Goal: Information Seeking & Learning: Learn about a topic

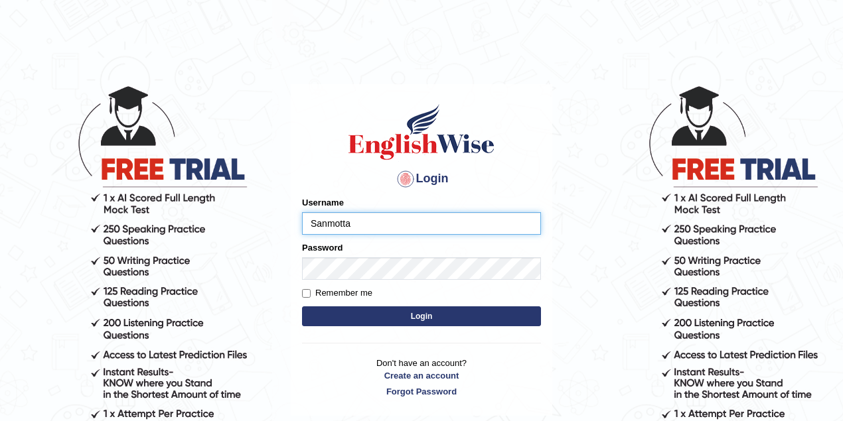
type input "Sanmotta"
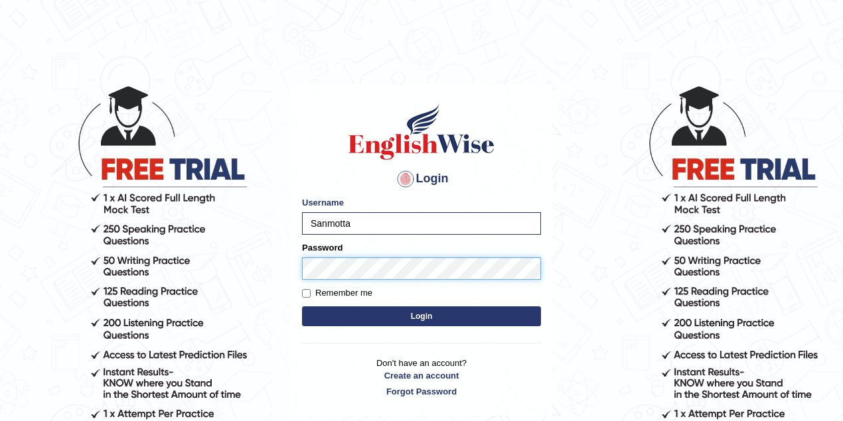
click at [302, 307] on button "Login" at bounding box center [421, 317] width 239 height 20
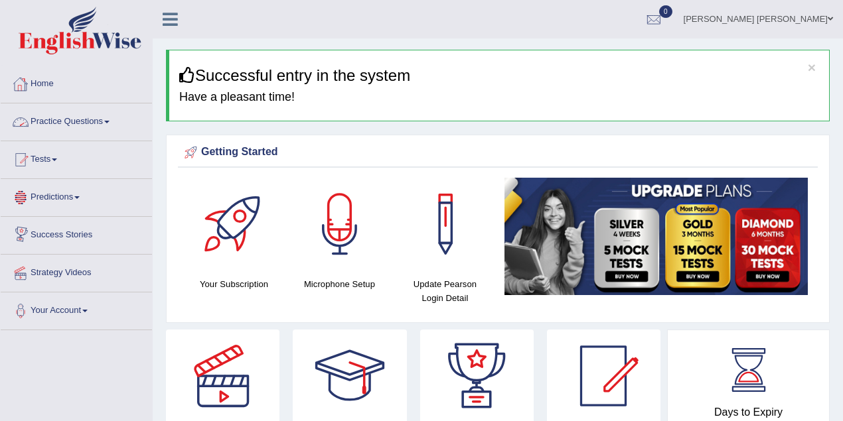
click at [107, 118] on link "Practice Questions" at bounding box center [76, 120] width 151 height 33
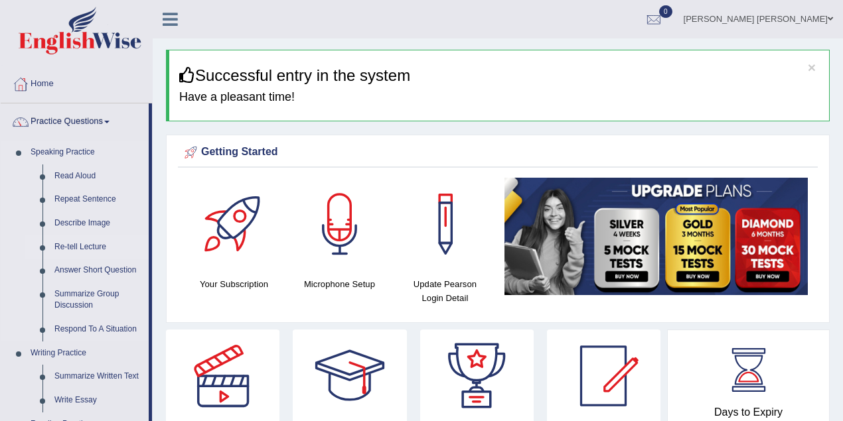
click at [97, 247] on link "Re-tell Lecture" at bounding box center [98, 248] width 100 height 24
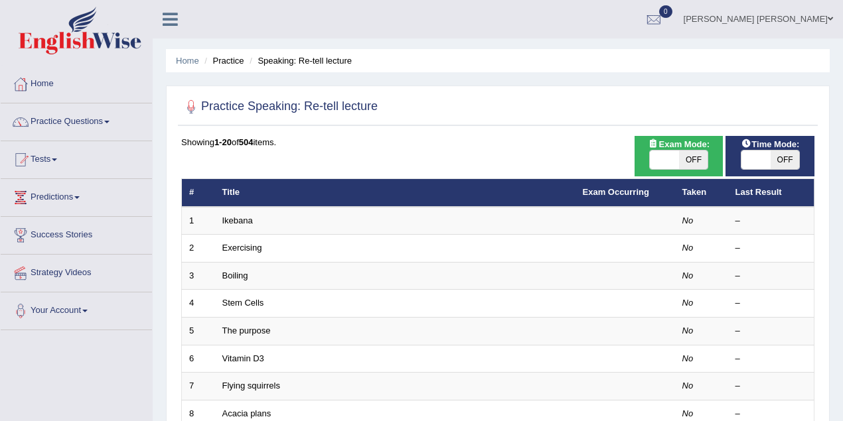
click at [109, 121] on span at bounding box center [106, 122] width 5 height 3
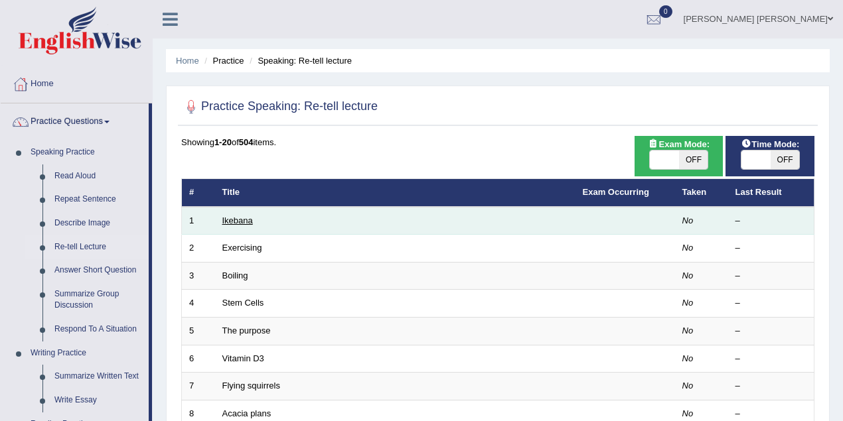
click at [246, 218] on link "Ikebana" at bounding box center [237, 221] width 31 height 10
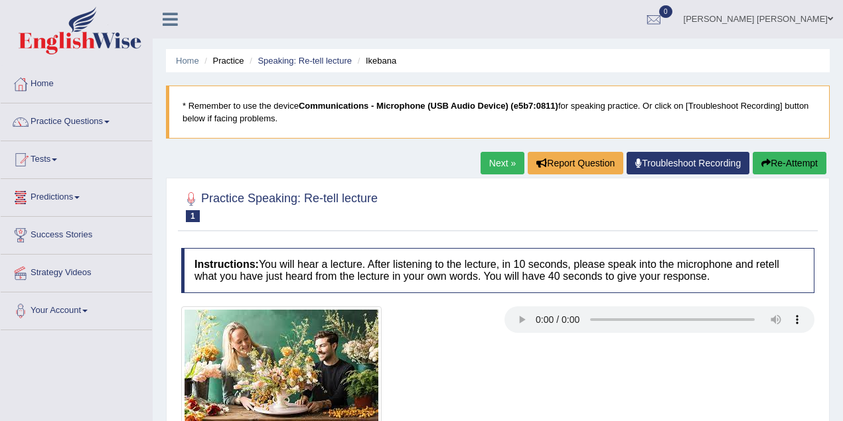
click at [109, 121] on span at bounding box center [106, 122] width 5 height 3
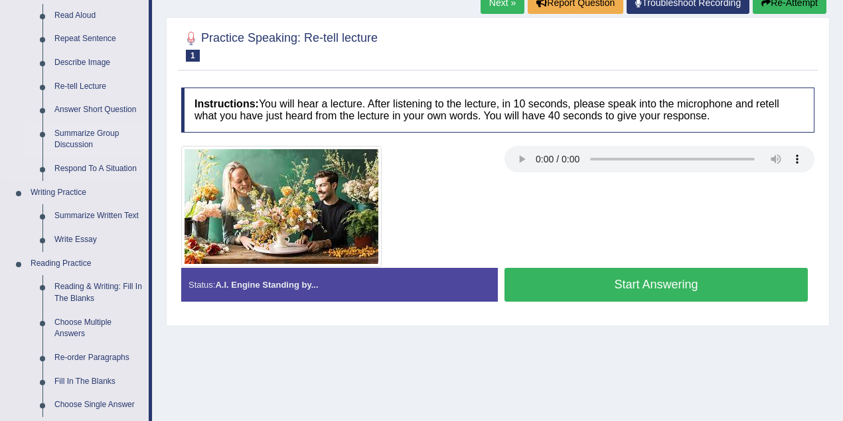
scroll to position [177, 0]
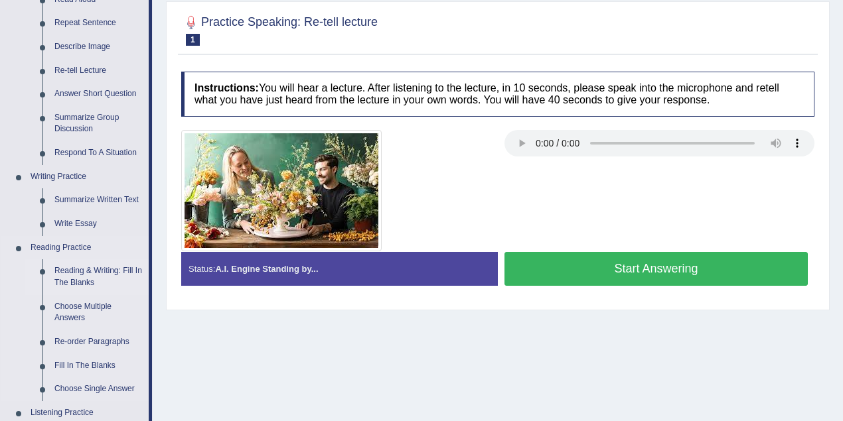
click at [72, 269] on link "Reading & Writing: Fill In The Blanks" at bounding box center [98, 276] width 100 height 35
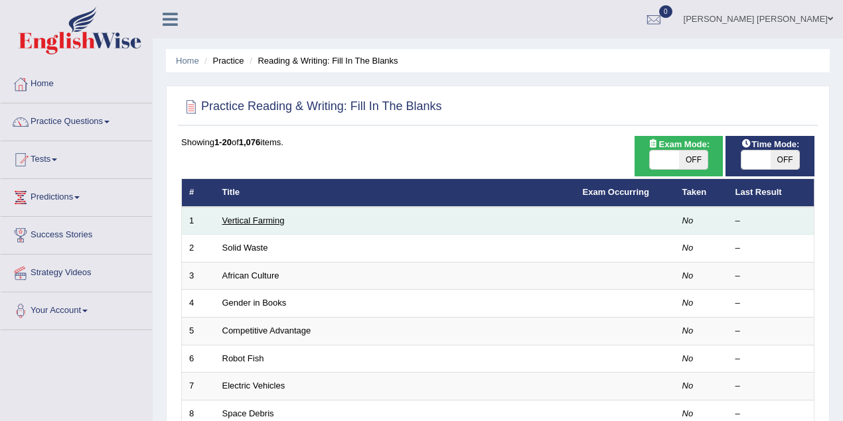
click at [264, 216] on link "Vertical Farming" at bounding box center [253, 221] width 62 height 10
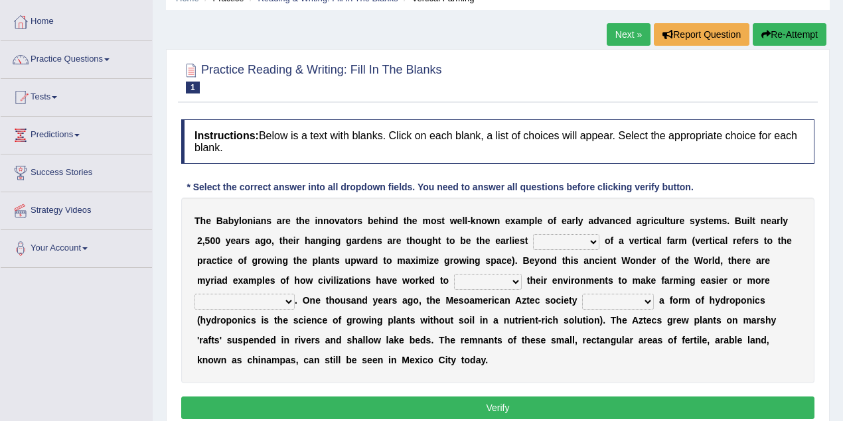
scroll to position [88, 0]
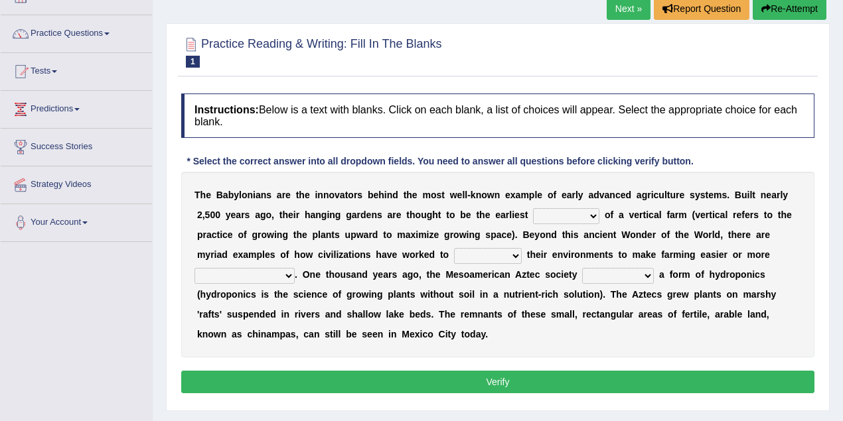
click at [591, 216] on select "prototype failure discredit protocol" at bounding box center [566, 216] width 66 height 16
select select "prototype"
click at [533, 208] on select "prototype failure discredit protocol" at bounding box center [566, 216] width 66 height 16
click at [591, 216] on select "prototype failure discredit protocol" at bounding box center [566, 216] width 66 height 16
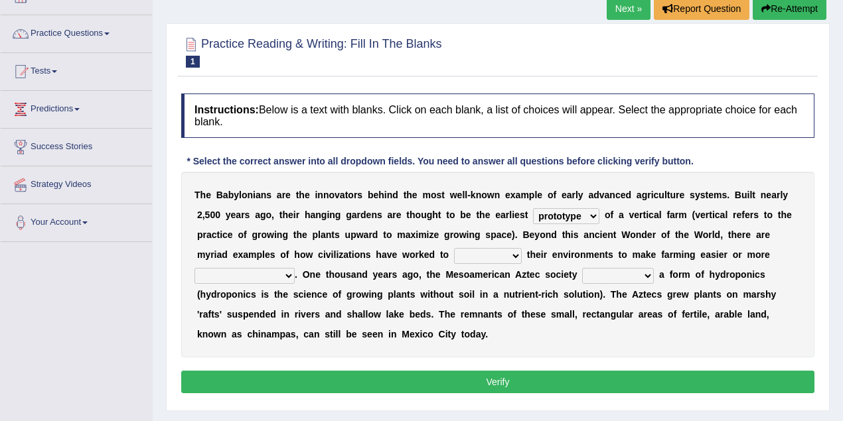
click at [518, 253] on select "manipulate escape respect disarrange" at bounding box center [488, 256] width 68 height 16
select select "manipulate"
click at [454, 248] on select "manipulate escape respect disarrange" at bounding box center [488, 256] width 68 height 16
click at [285, 273] on select "productive constructive connective counterproductive" at bounding box center [244, 276] width 100 height 16
select select "productive"
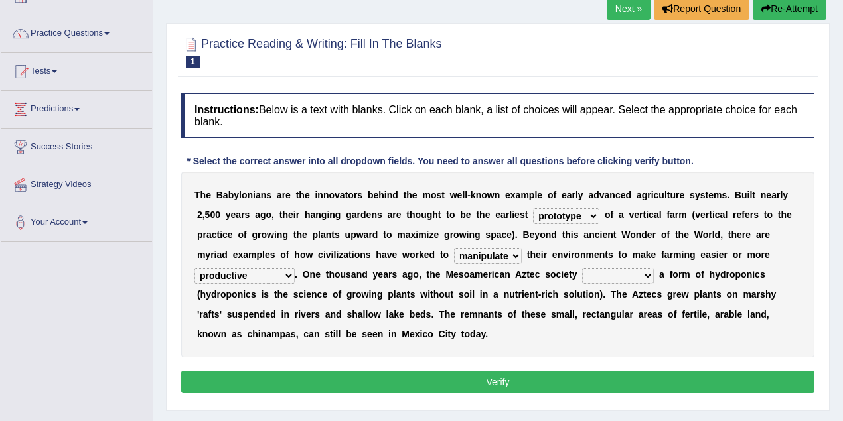
click at [194, 268] on select "productive constructive connective counterproductive" at bounding box center [244, 276] width 100 height 16
click at [645, 275] on select "domineered volunteered pioneered engineered" at bounding box center [618, 276] width 72 height 16
select select "engineered"
click at [582, 268] on select "domineered volunteered pioneered engineered" at bounding box center [618, 276] width 72 height 16
click at [524, 382] on button "Verify" at bounding box center [497, 382] width 633 height 23
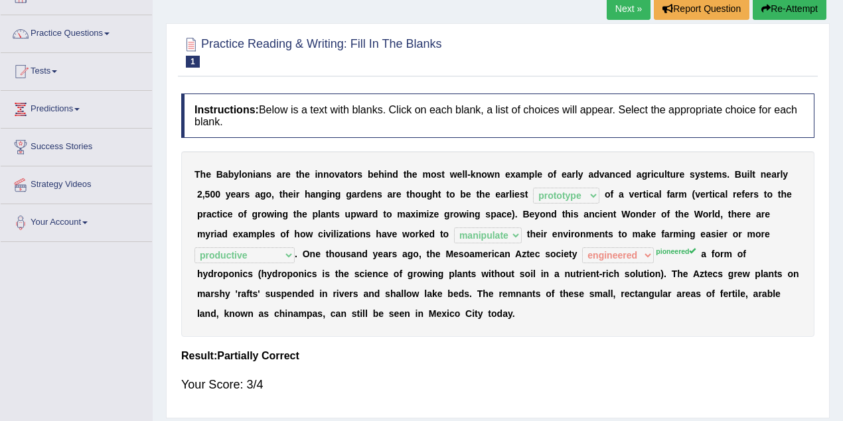
scroll to position [54, 0]
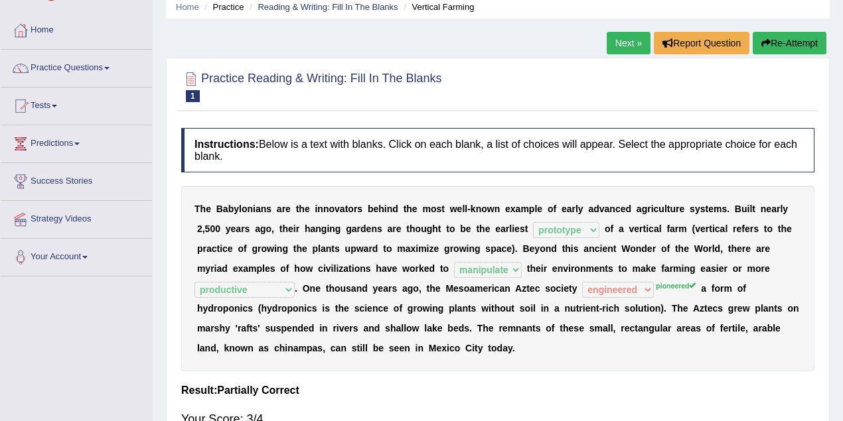
click at [612, 44] on link "Next »" at bounding box center [628, 43] width 44 height 23
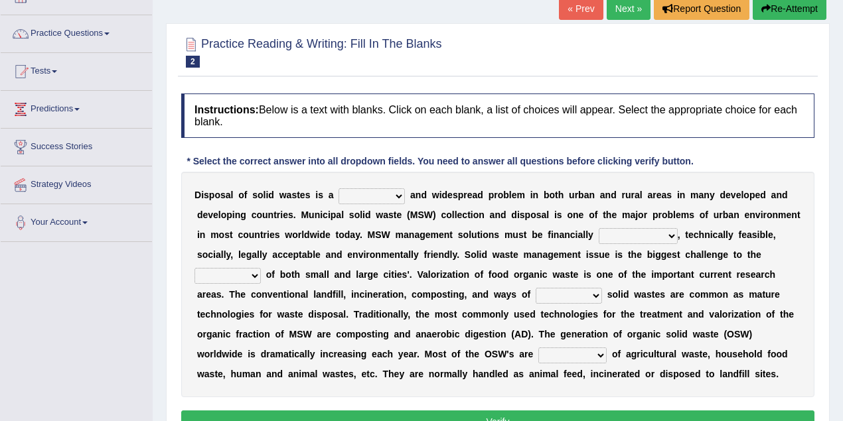
click at [398, 194] on select "slanting stinging stalling shafting" at bounding box center [371, 196] width 66 height 16
select select "slanting"
click at [338, 188] on select "slanting stinging stalling shafting" at bounding box center [371, 196] width 66 height 16
click at [397, 196] on select "slanting stinging stalling shafting" at bounding box center [371, 196] width 66 height 16
click at [338, 188] on select "slanting stinging stalling shafting" at bounding box center [371, 196] width 66 height 16
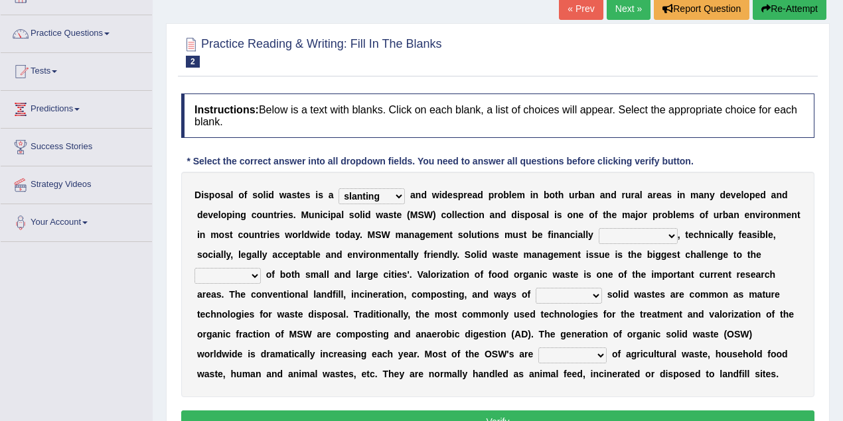
click at [666, 235] on select "unattainable sustainable objectionable treasonable" at bounding box center [638, 236] width 79 height 16
select select "sustainable"
click at [599, 228] on select "unattainable sustainable objectionable treasonable" at bounding box center [638, 236] width 79 height 16
click at [253, 273] on select "plants culture authorities history" at bounding box center [227, 276] width 66 height 16
select select "authorities"
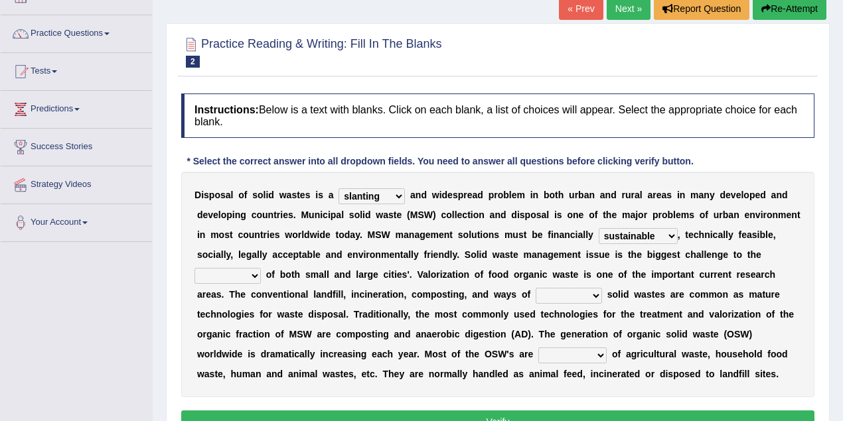
click at [194, 268] on select "plants culture authorities history" at bounding box center [227, 276] width 66 height 16
click at [547, 297] on select "reserving preserving deserving handling" at bounding box center [568, 296] width 66 height 16
select select "preserving"
click at [535, 288] on select "reserving preserving deserving handling" at bounding box center [568, 296] width 66 height 16
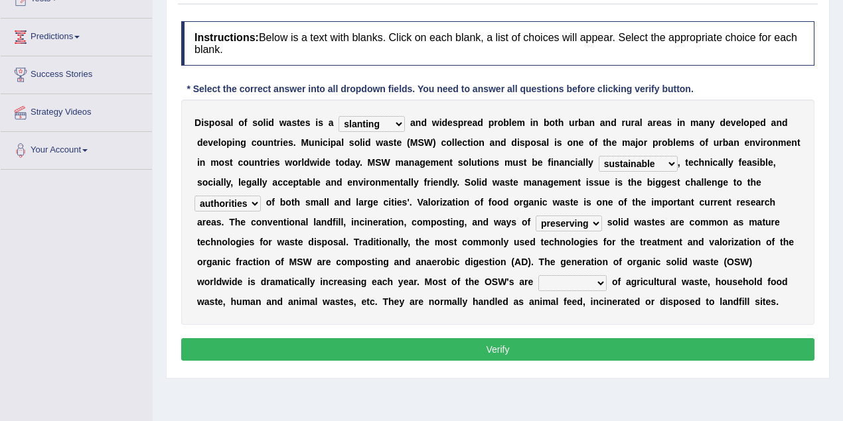
scroll to position [177, 0]
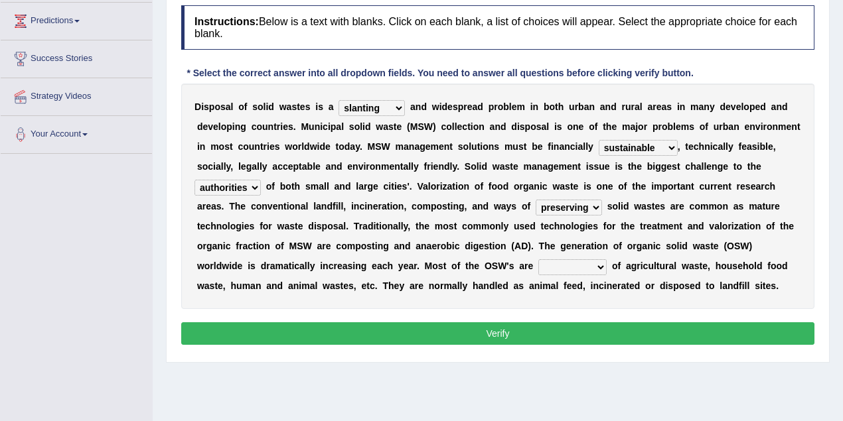
click at [539, 332] on button "Verify" at bounding box center [497, 333] width 633 height 23
click at [580, 269] on select "composed disposed composing disposing" at bounding box center [572, 267] width 68 height 16
select select "composing"
click at [538, 259] on select "composed disposed composing disposing" at bounding box center [572, 267] width 68 height 16
click at [584, 329] on button "Verify" at bounding box center [497, 333] width 633 height 23
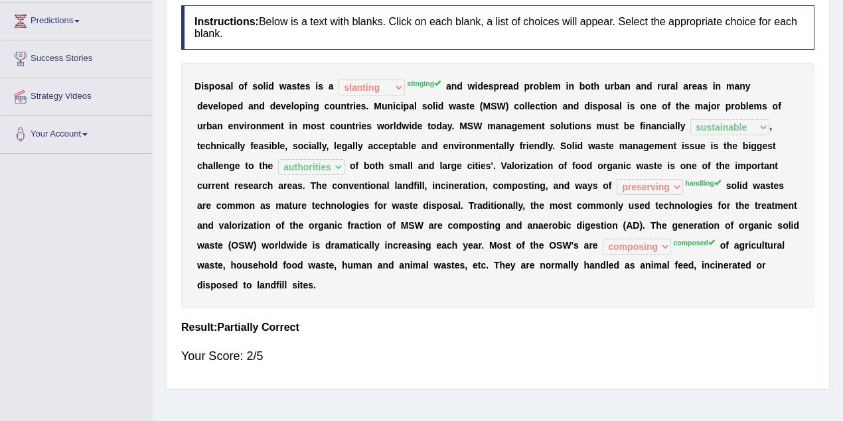
drag, startPoint x: 201, startPoint y: 88, endPoint x: 311, endPoint y: 92, distance: 109.6
click at [311, 92] on div "D i s p o s a l o f s o l i d w a s t e s i s a slanting stinging stalling shaf…" at bounding box center [497, 186] width 633 height 246
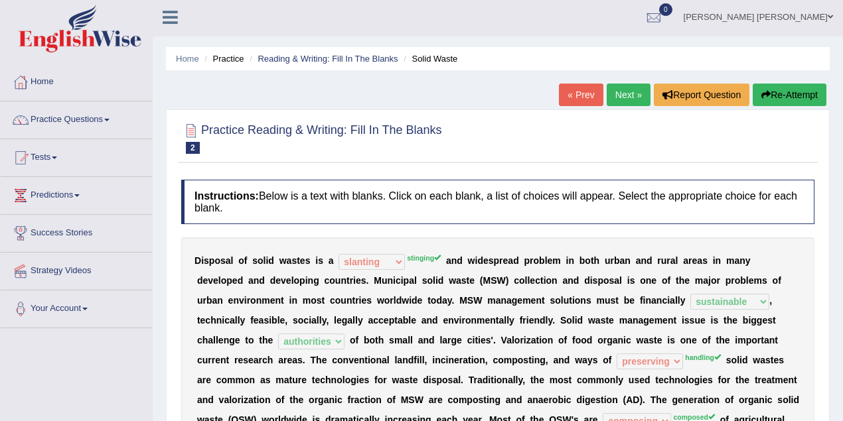
scroll to position [0, 0]
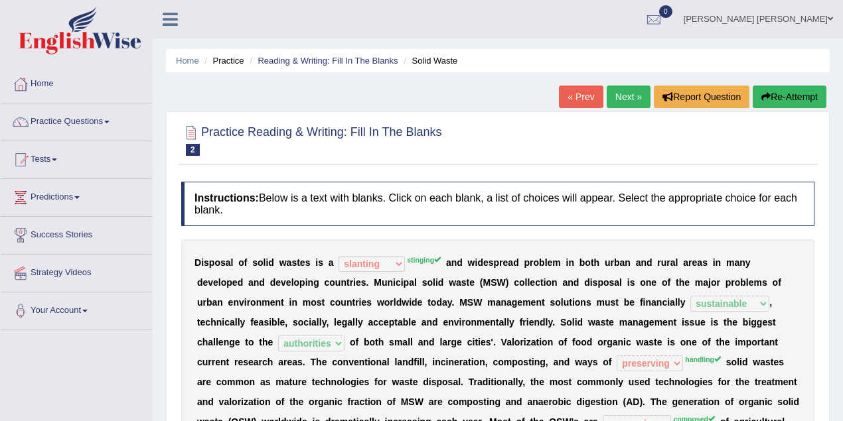
click at [616, 102] on link "Next »" at bounding box center [628, 97] width 44 height 23
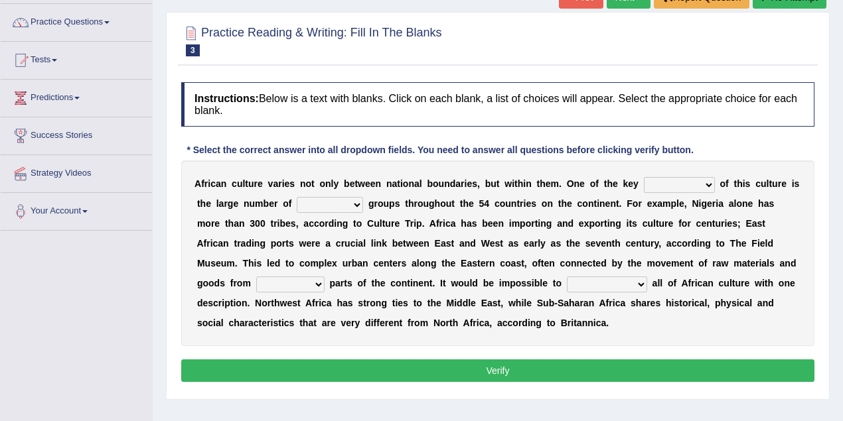
scroll to position [133, 0]
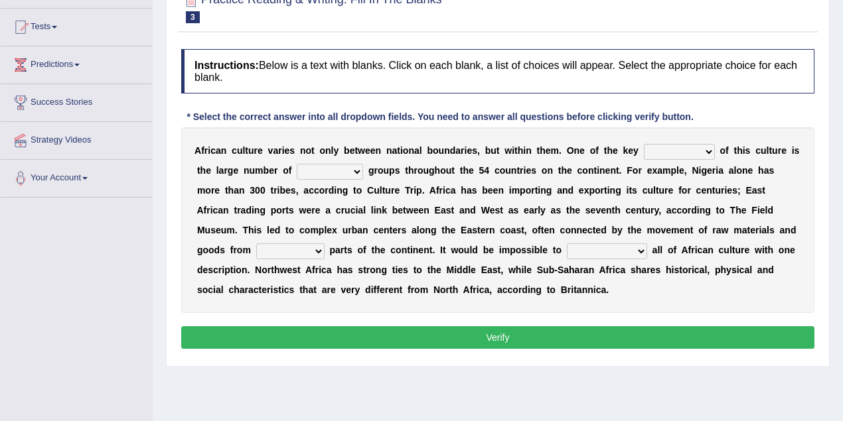
click at [707, 153] on select "conjectures features issues doubts" at bounding box center [679, 152] width 71 height 16
click at [356, 174] on select "ethic ethnic eugenic epic" at bounding box center [330, 172] width 66 height 16
select select "ethnic"
click at [297, 164] on select "ethic ethnic eugenic epic" at bounding box center [330, 172] width 66 height 16
drag, startPoint x: 259, startPoint y: 153, endPoint x: 328, endPoint y: 151, distance: 68.4
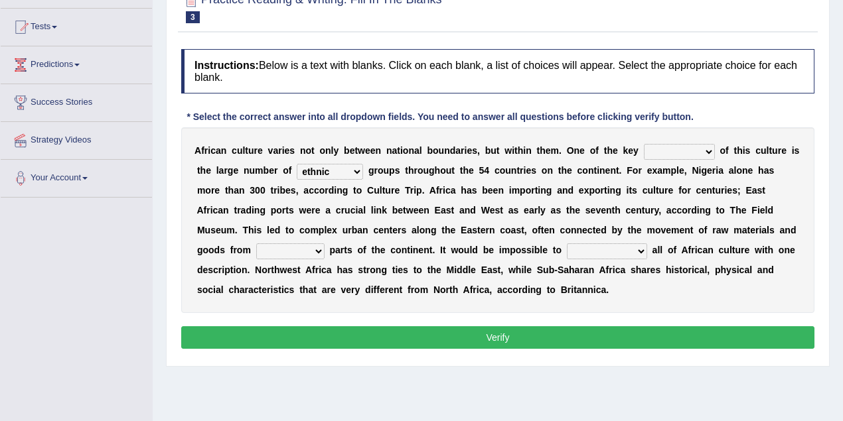
click at [328, 151] on div "A f r i c a n c u l t u r e v a r i e s n o t o n l y b e t w e e n n a t i o n…" at bounding box center [497, 220] width 633 height 186
click at [674, 152] on select "conjectures features issues doubts" at bounding box center [679, 152] width 71 height 16
select select "issues"
click at [644, 144] on select "conjectures features issues doubts" at bounding box center [679, 152] width 71 height 16
click at [256, 249] on select "forelocked interlocked unlocked landlocked" at bounding box center [290, 252] width 68 height 16
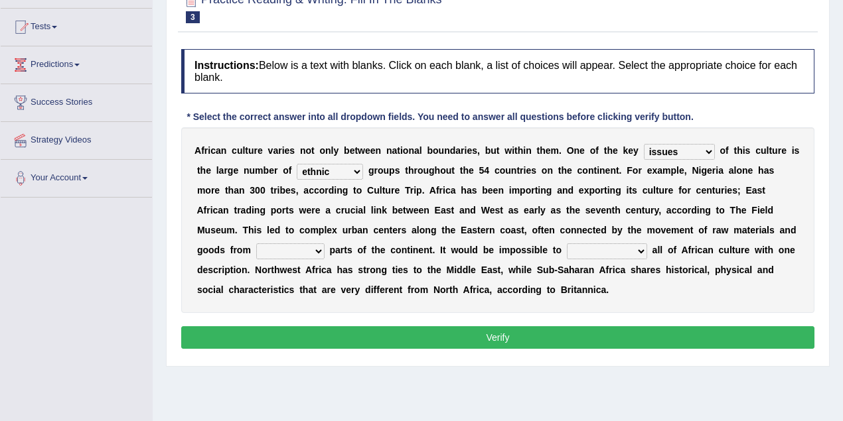
select select "unlocked"
click at [256, 244] on select "forelocked interlocked unlocked landlocked" at bounding box center [290, 252] width 68 height 16
click at [567, 251] on select "characterize conceptualize symbolize synthesize" at bounding box center [607, 252] width 80 height 16
select select "conceptualize"
click at [567, 244] on select "characterize conceptualize symbolize synthesize" at bounding box center [607, 252] width 80 height 16
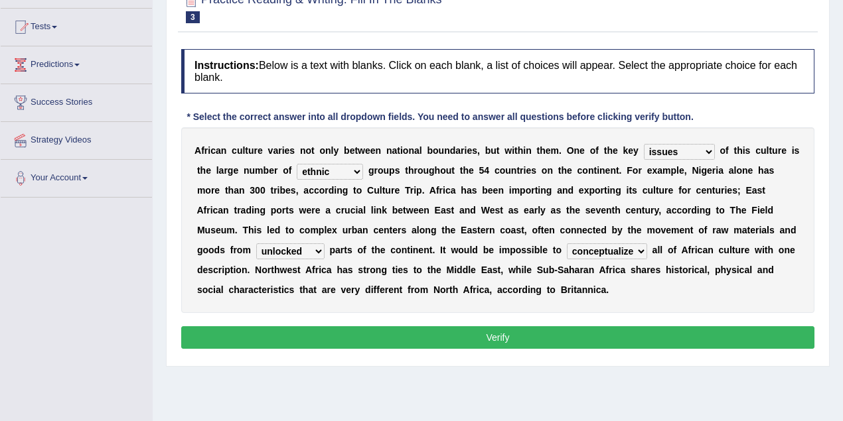
click at [606, 249] on select "characterize conceptualize symbolize synthesize" at bounding box center [607, 252] width 80 height 16
click at [567, 244] on select "characterize conceptualize symbolize synthesize" at bounding box center [607, 252] width 80 height 16
click at [490, 334] on button "Verify" at bounding box center [497, 337] width 633 height 23
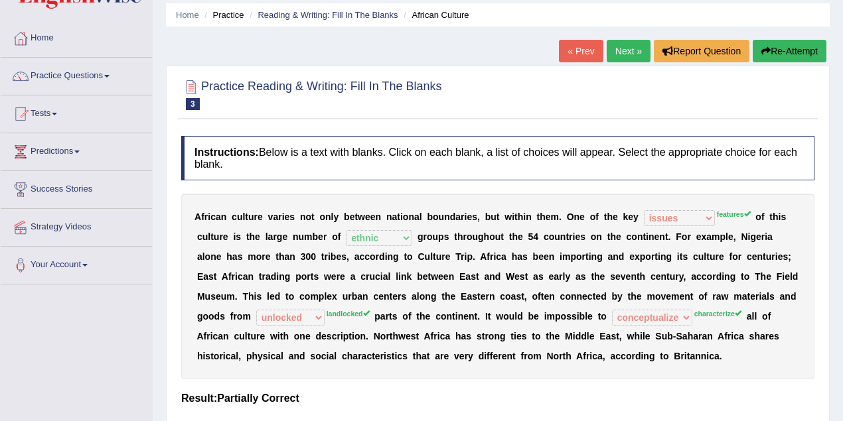
scroll to position [44, 0]
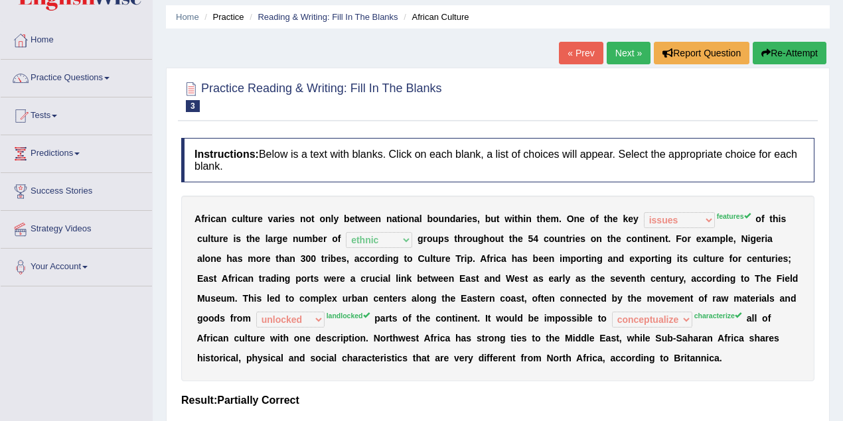
click at [632, 53] on link "Next »" at bounding box center [628, 53] width 44 height 23
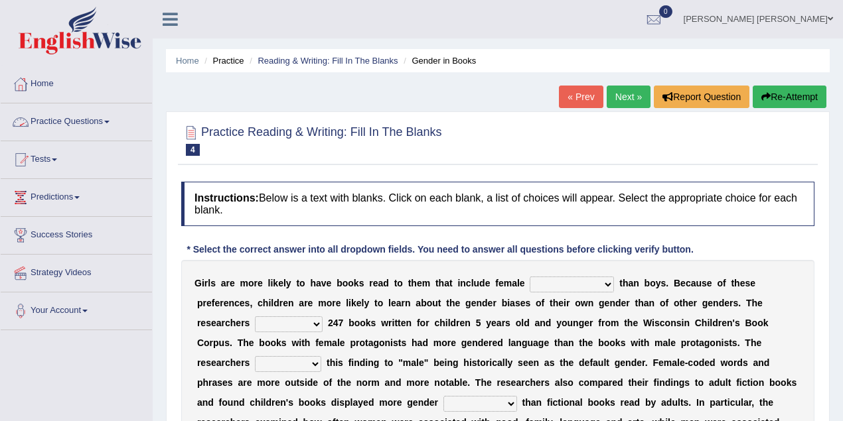
click at [109, 121] on span at bounding box center [106, 122] width 5 height 3
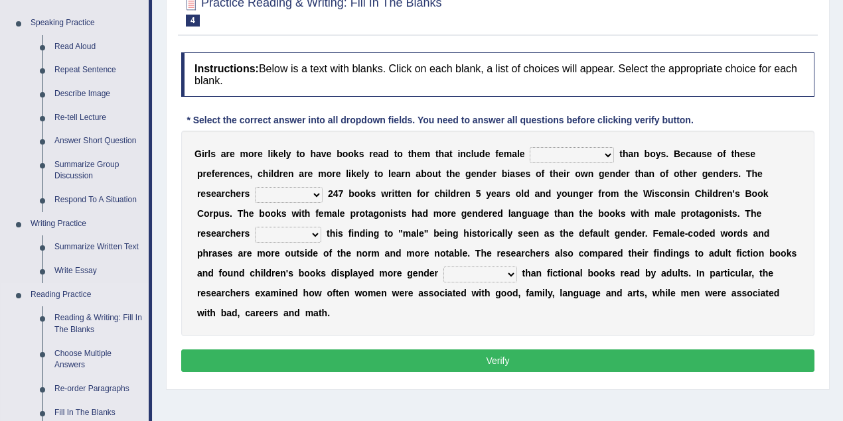
scroll to position [177, 0]
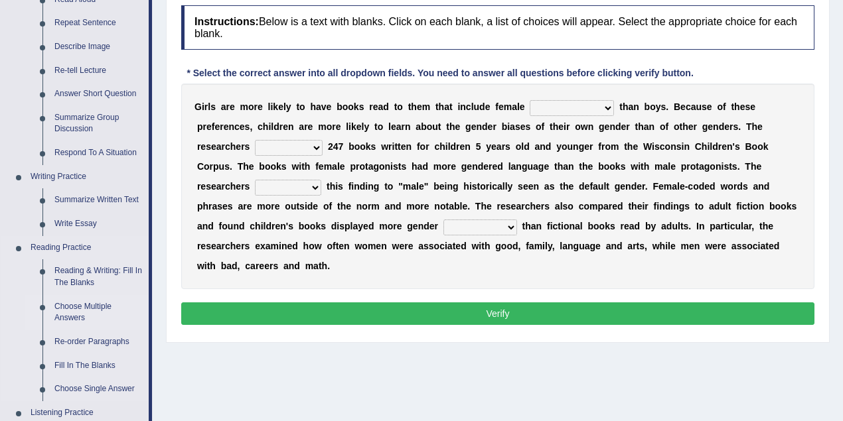
click at [84, 307] on link "Choose Multiple Answers" at bounding box center [98, 312] width 100 height 35
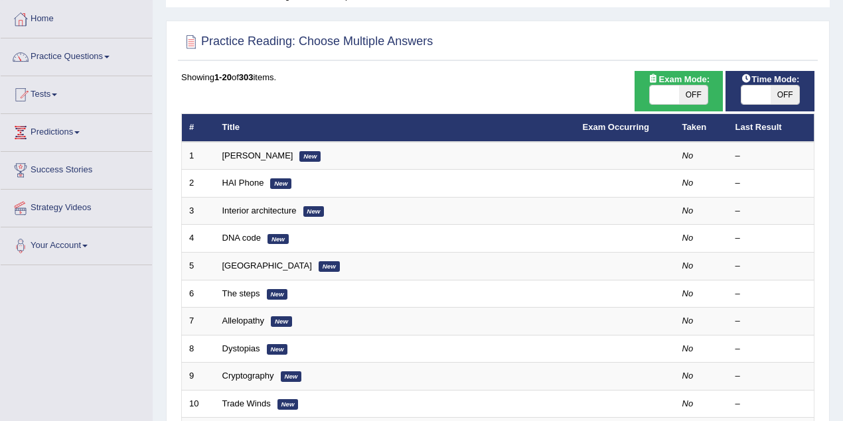
scroll to position [88, 0]
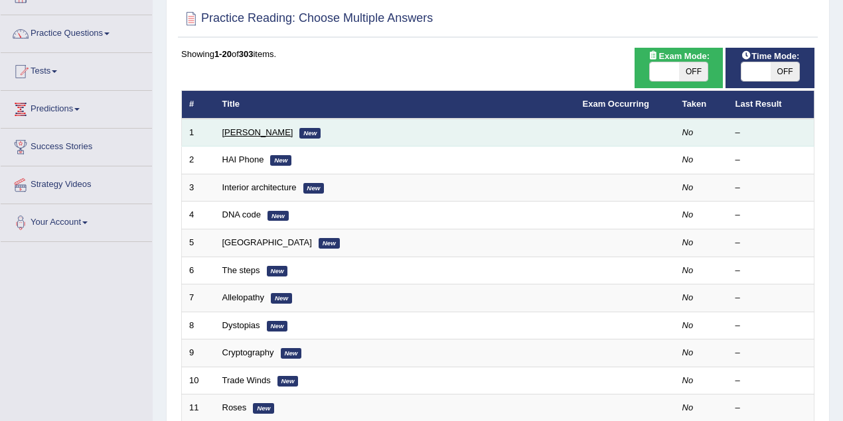
click at [263, 130] on link "[PERSON_NAME]" at bounding box center [257, 132] width 71 height 10
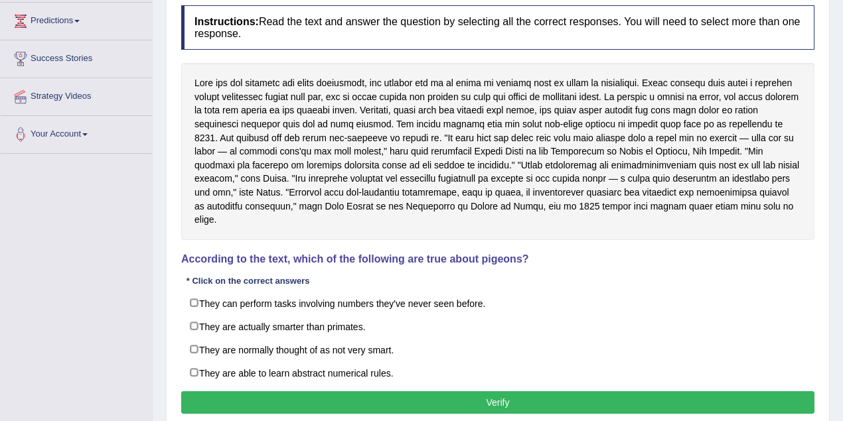
scroll to position [221, 0]
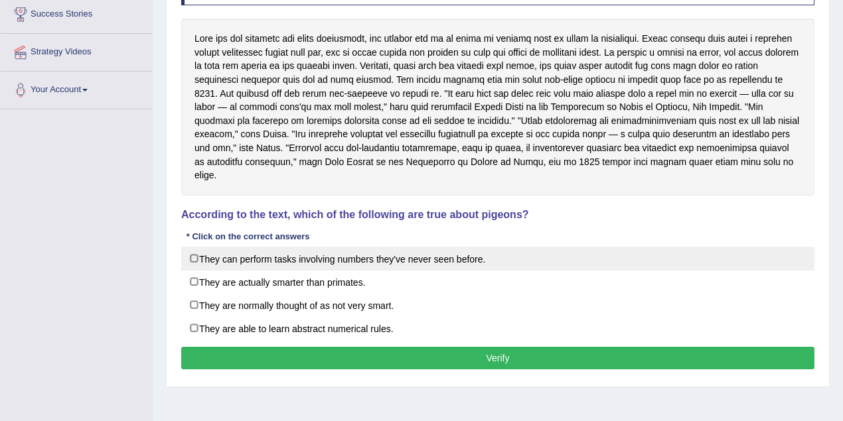
click at [194, 247] on label "They can perform tasks involving numbers they've never seen before." at bounding box center [497, 259] width 633 height 24
checkbox input "true"
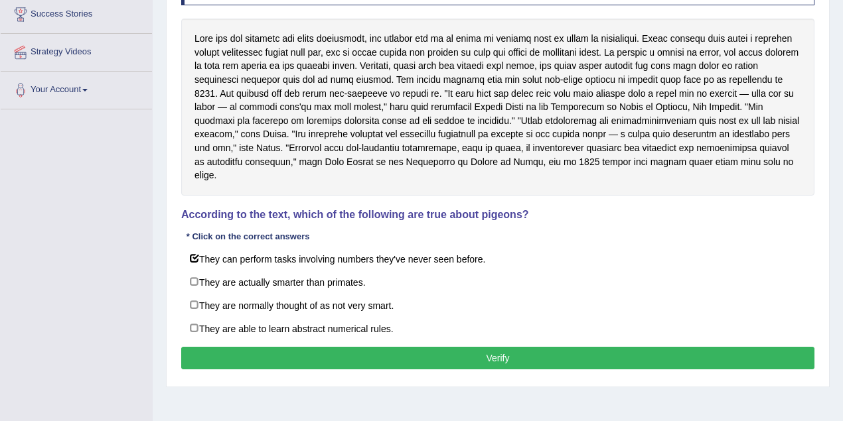
click at [504, 347] on button "Verify" at bounding box center [497, 358] width 633 height 23
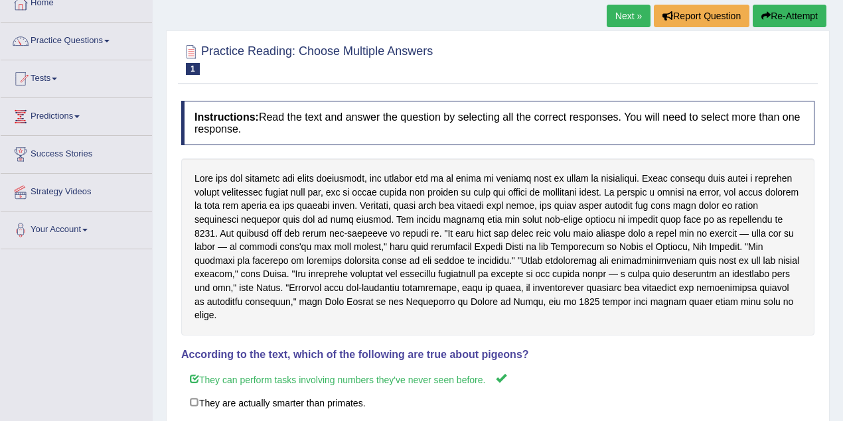
scroll to position [0, 0]
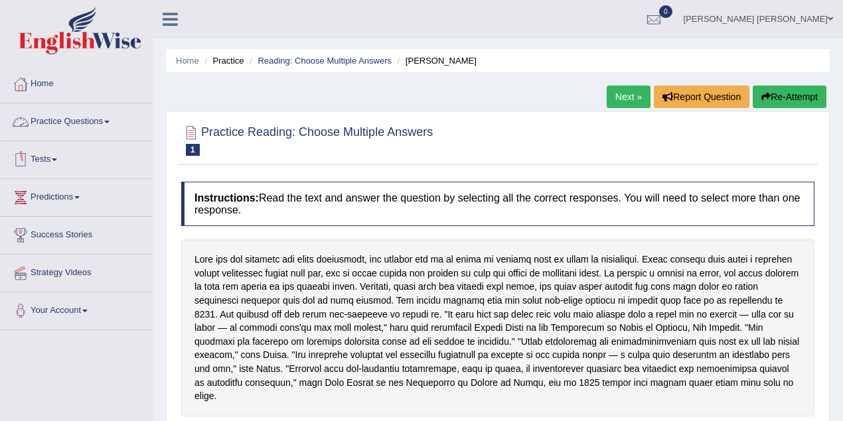
click at [114, 119] on link "Practice Questions" at bounding box center [76, 120] width 151 height 33
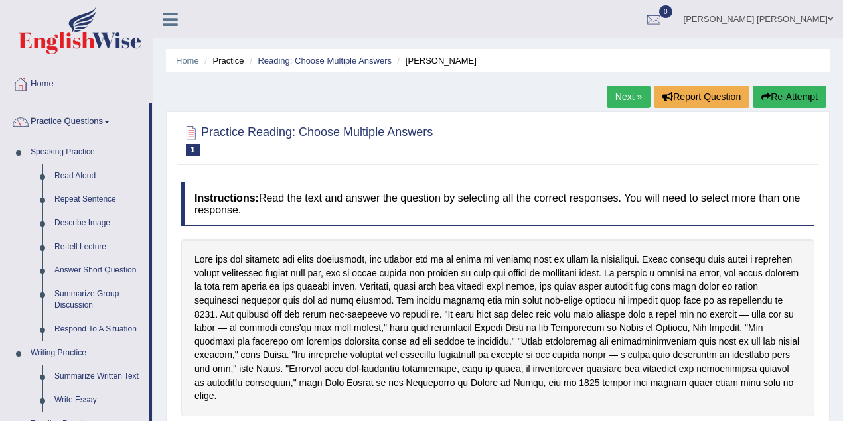
click at [621, 98] on link "Next »" at bounding box center [628, 97] width 44 height 23
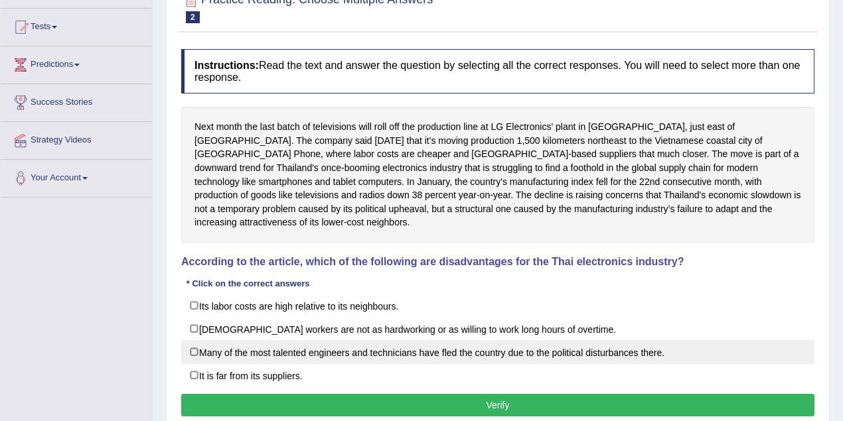
click at [193, 340] on label "Many of the most talented engineers and technicians have fled the country due t…" at bounding box center [497, 352] width 633 height 24
checkbox input "true"
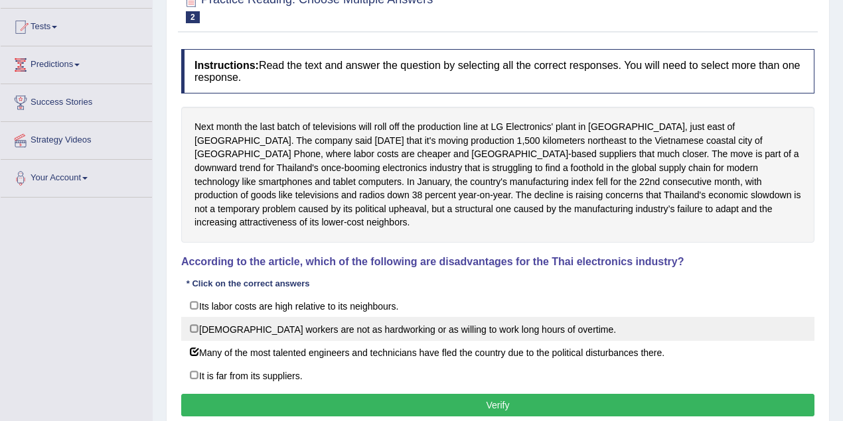
click at [192, 317] on label "Thai workers are not as hardworking or as willing to work long hours of overtim…" at bounding box center [497, 329] width 633 height 24
checkbox input "true"
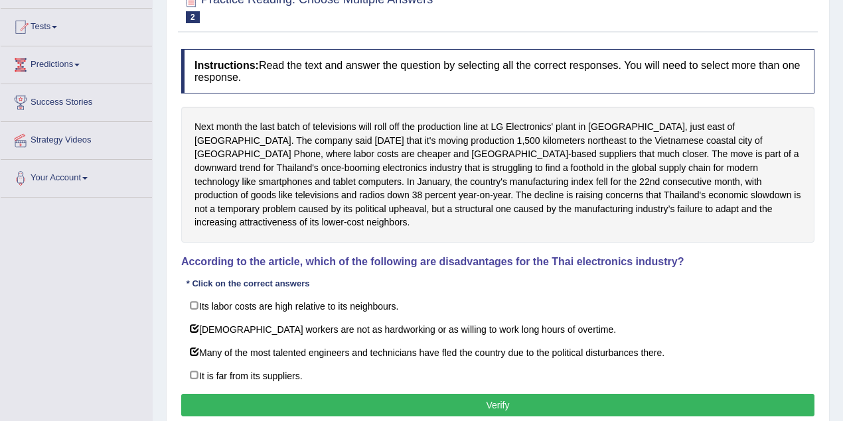
click at [291, 394] on button "Verify" at bounding box center [497, 405] width 633 height 23
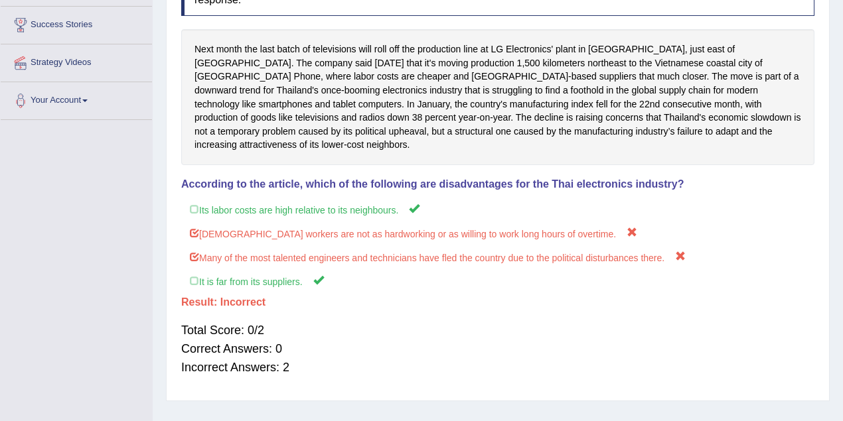
scroll to position [88, 0]
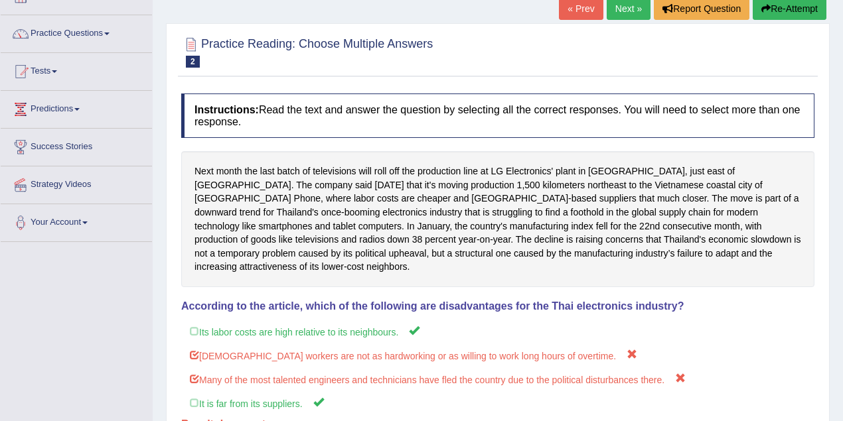
click at [621, 13] on link "Next »" at bounding box center [628, 8] width 44 height 23
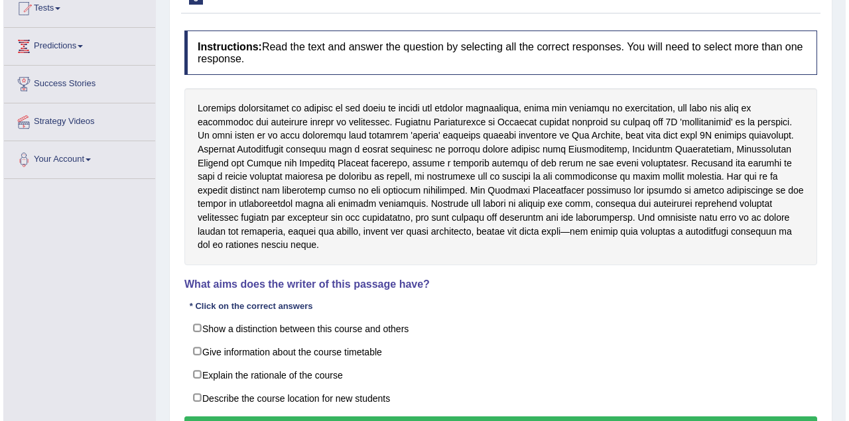
scroll to position [177, 0]
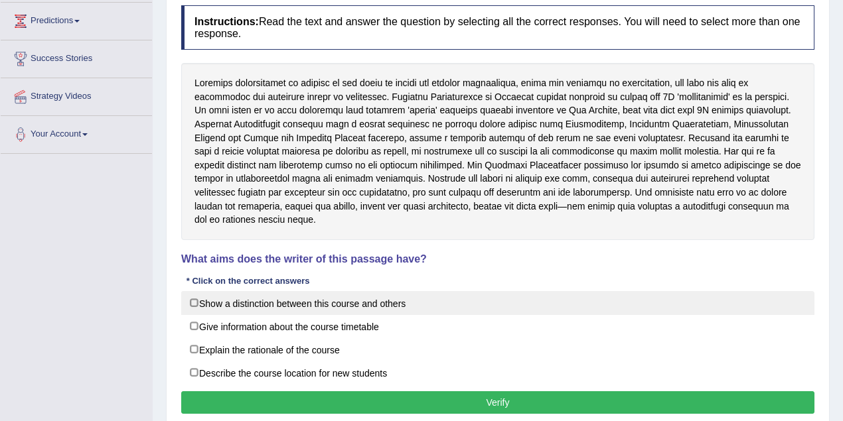
click at [196, 291] on label "Show a distinction between this course and others" at bounding box center [497, 303] width 633 height 24
checkbox input "true"
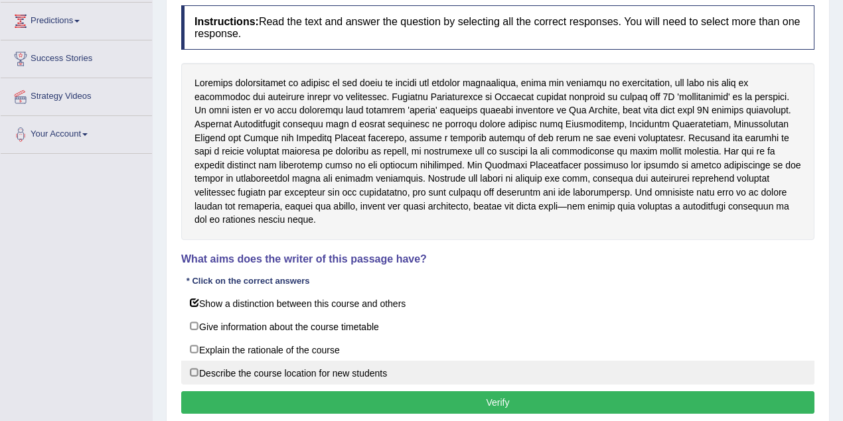
click at [192, 361] on label "Describe the course location for new students" at bounding box center [497, 373] width 633 height 24
checkbox input "true"
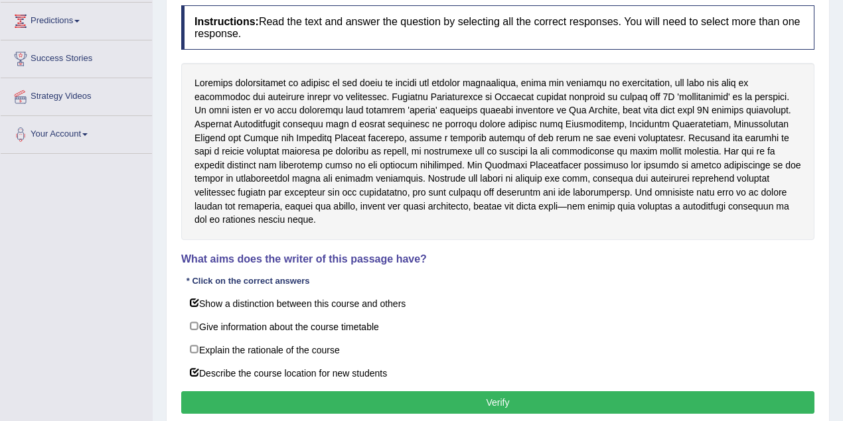
click at [295, 391] on button "Verify" at bounding box center [497, 402] width 633 height 23
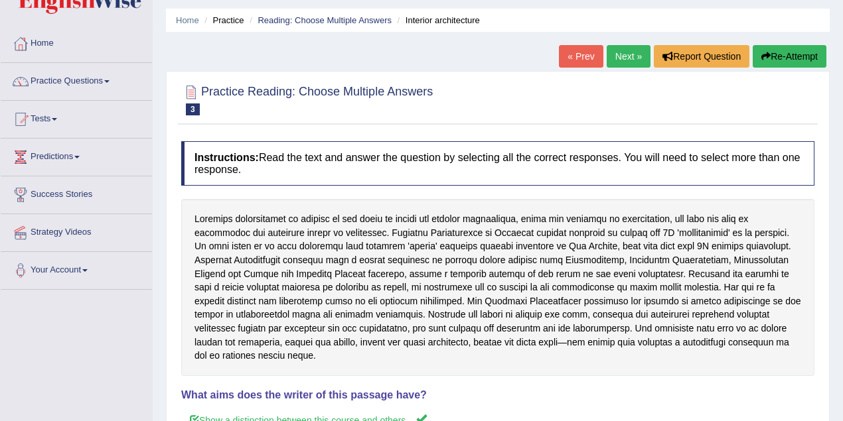
scroll to position [0, 0]
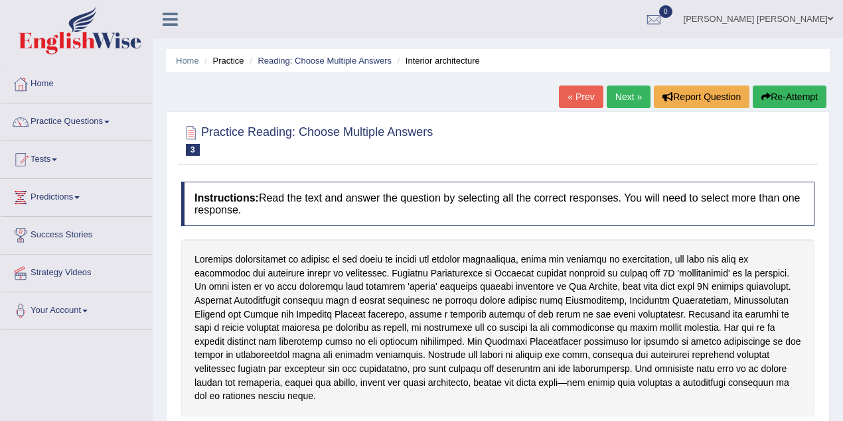
click at [619, 99] on link "Next »" at bounding box center [628, 97] width 44 height 23
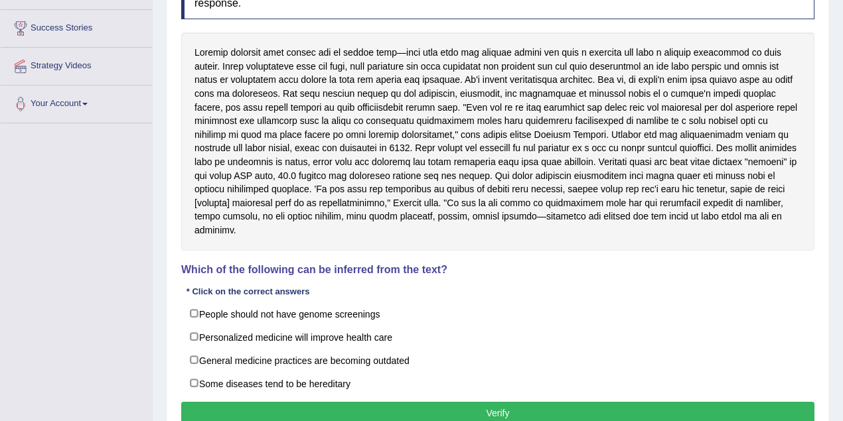
scroll to position [221, 0]
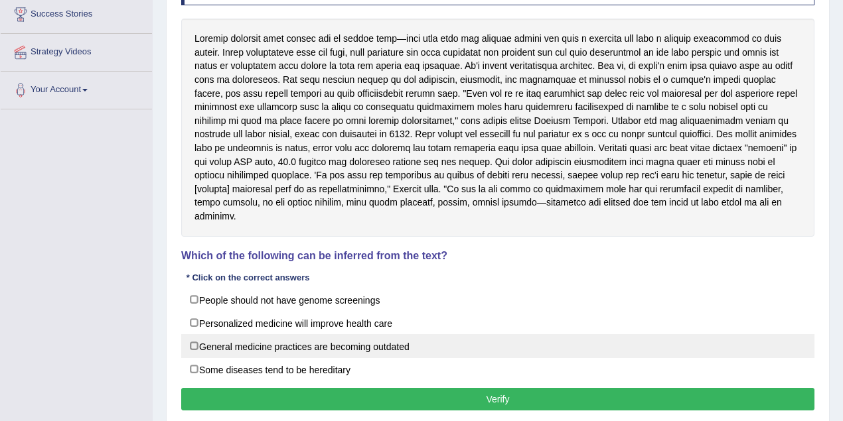
click at [193, 342] on label "General medicine practices are becoming outdated" at bounding box center [497, 346] width 633 height 24
checkbox input "true"
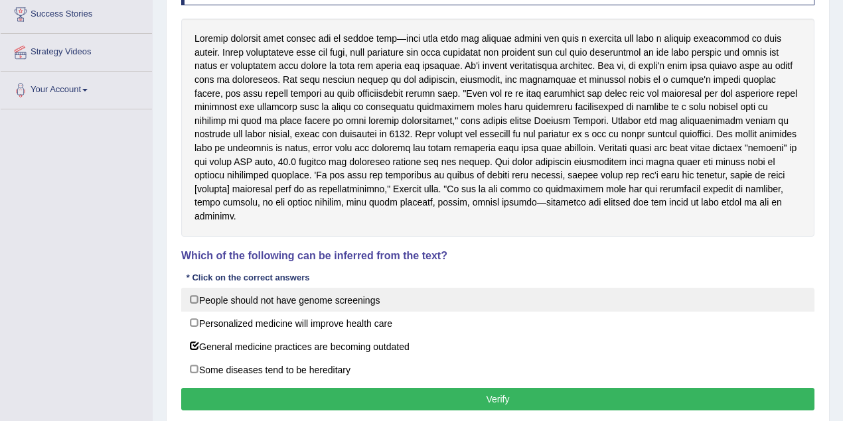
click at [192, 297] on label "People should not have genome screenings" at bounding box center [497, 300] width 633 height 24
checkbox input "true"
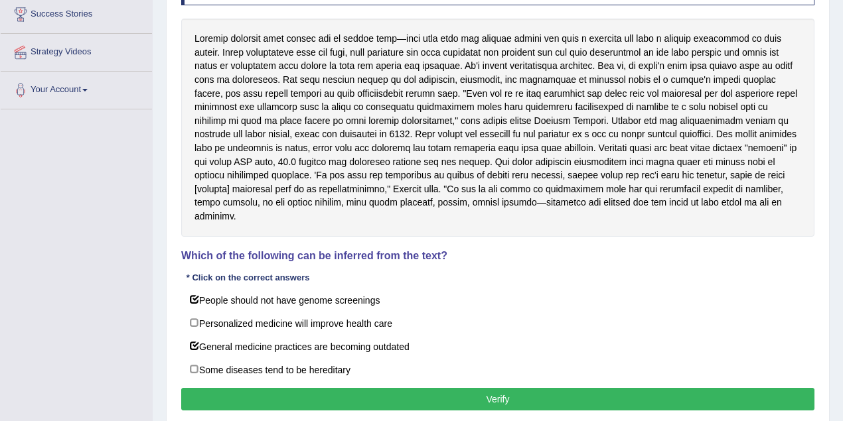
click at [302, 399] on button "Verify" at bounding box center [497, 399] width 633 height 23
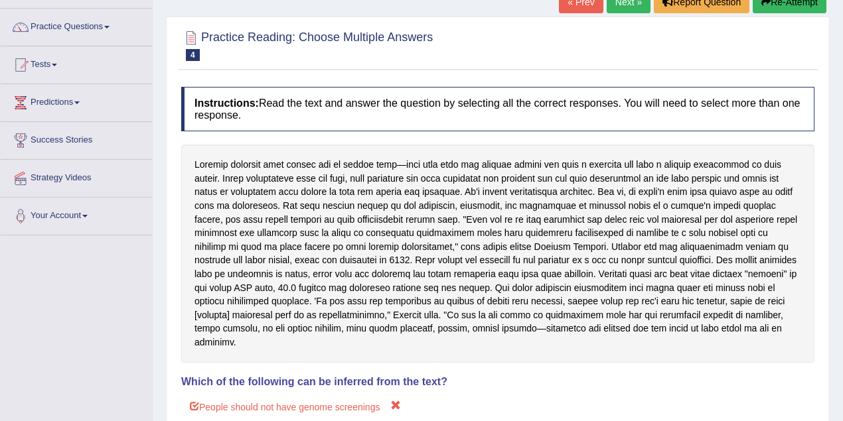
scroll to position [51, 0]
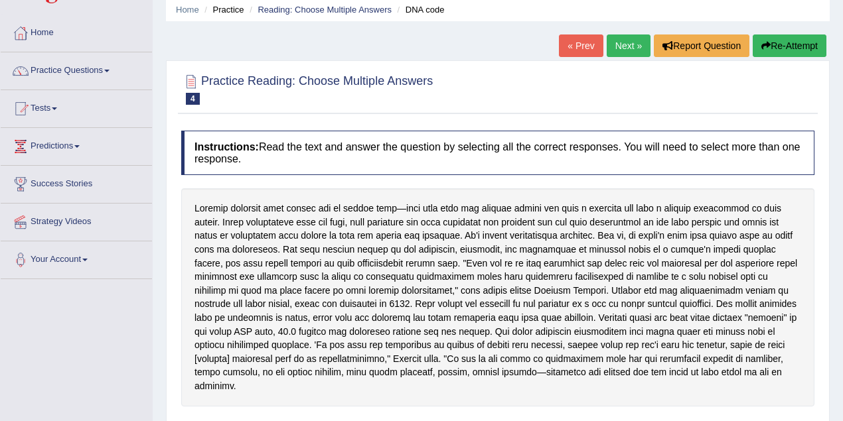
click at [626, 44] on link "Next »" at bounding box center [628, 46] width 44 height 23
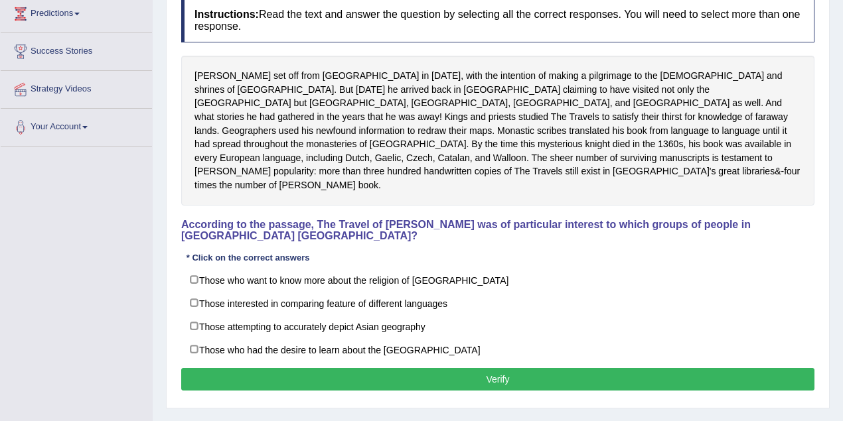
scroll to position [221, 0]
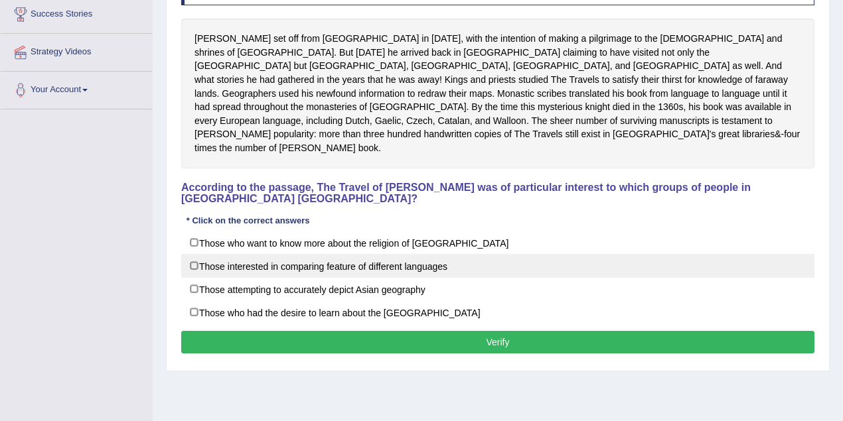
click at [195, 254] on label "Those interested in comparing feature of different languages" at bounding box center [497, 266] width 633 height 24
checkbox input "true"
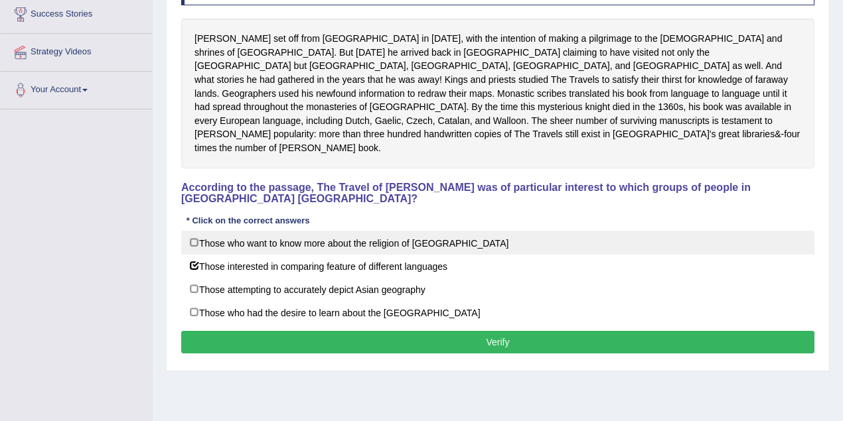
click at [194, 231] on label "Those who want to know more about the religion of Asia" at bounding box center [497, 243] width 633 height 24
checkbox input "true"
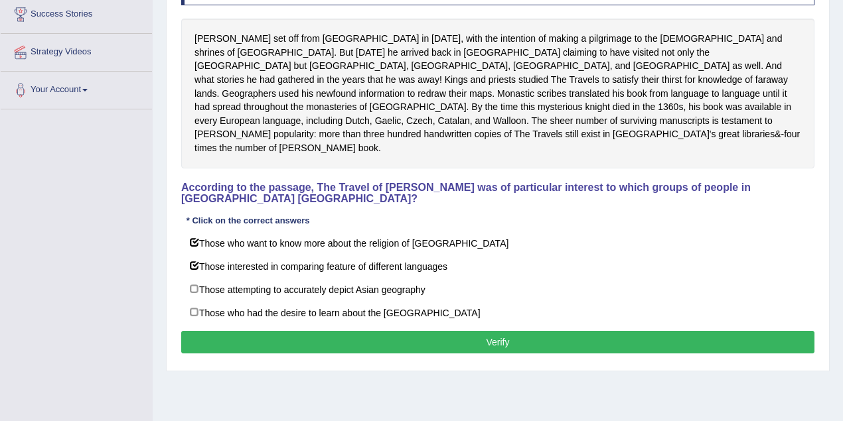
click at [545, 331] on button "Verify" at bounding box center [497, 342] width 633 height 23
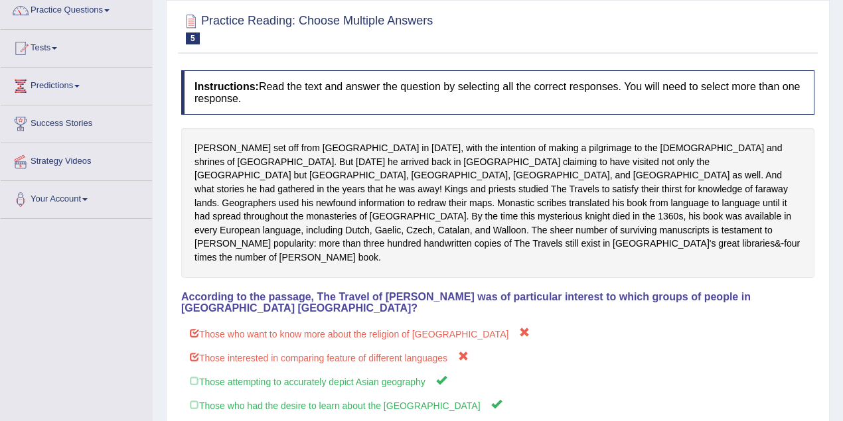
scroll to position [0, 0]
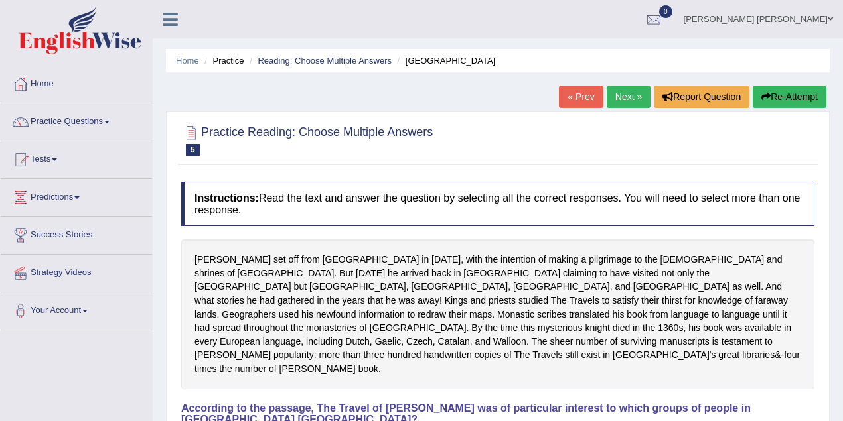
click at [628, 104] on link "Next »" at bounding box center [628, 97] width 44 height 23
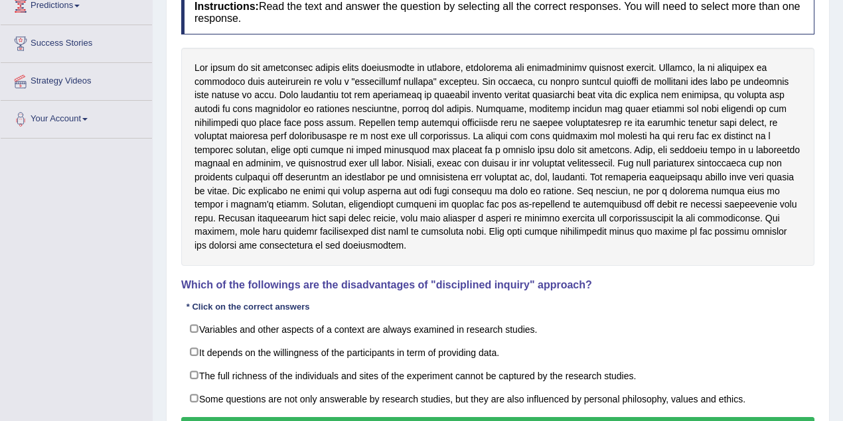
scroll to position [265, 0]
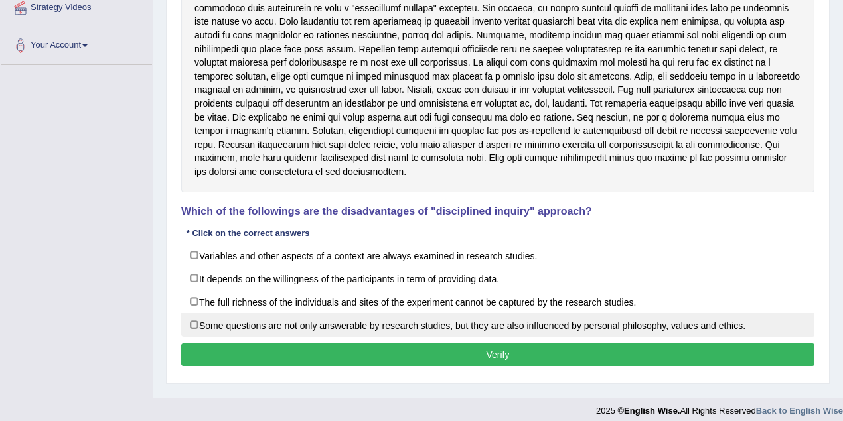
click at [195, 322] on label "Some questions are not only answerable by research studies, but they are also i…" at bounding box center [497, 325] width 633 height 24
checkbox input "true"
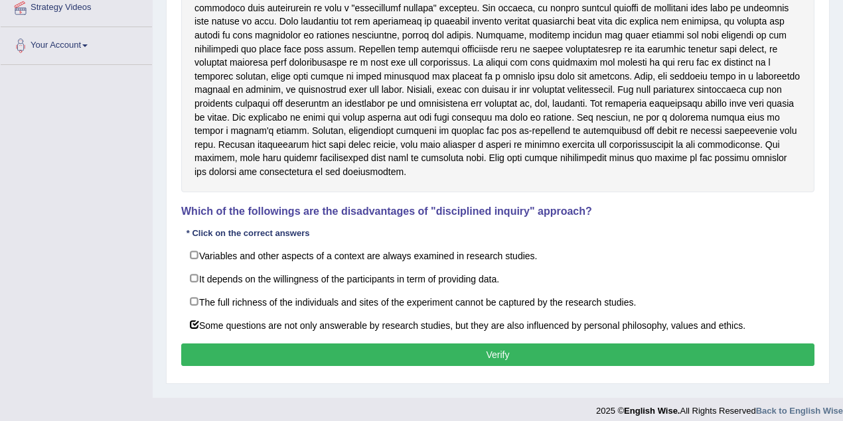
click at [494, 352] on button "Verify" at bounding box center [497, 355] width 633 height 23
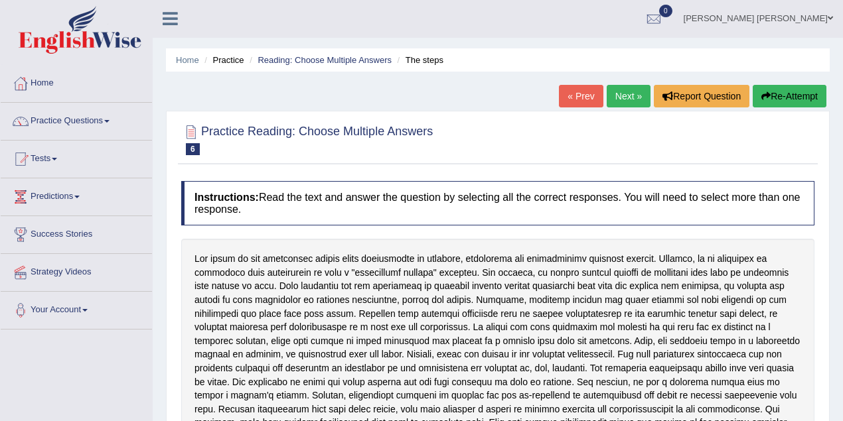
scroll to position [0, 0]
click at [623, 98] on link "Next »" at bounding box center [628, 97] width 44 height 23
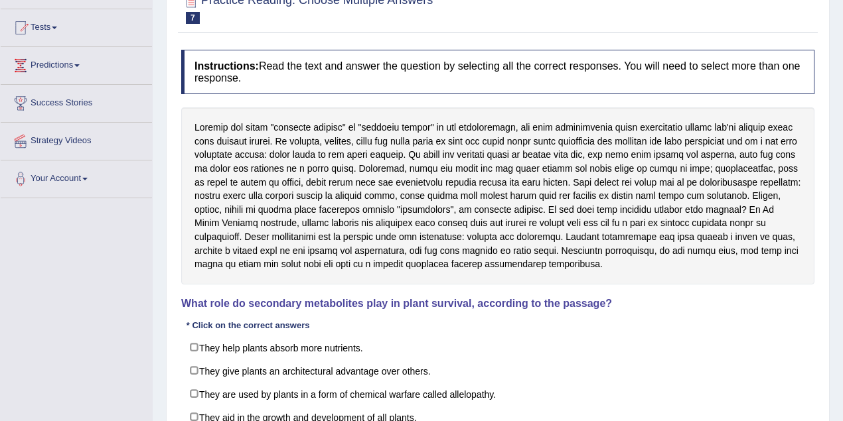
scroll to position [177, 0]
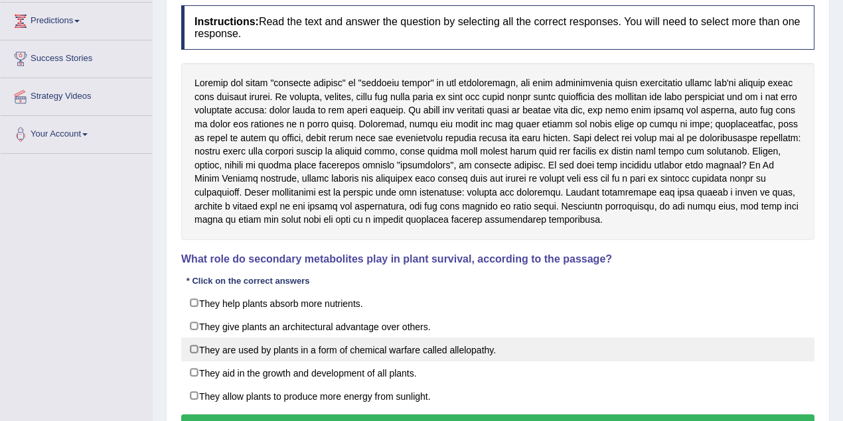
click at [194, 346] on label "They are used by plants in a form of chemical warfare called allelopathy." at bounding box center [497, 350] width 633 height 24
click at [193, 345] on label "They are used by plants in a form of chemical warfare called allelopathy." at bounding box center [497, 350] width 633 height 24
checkbox input "false"
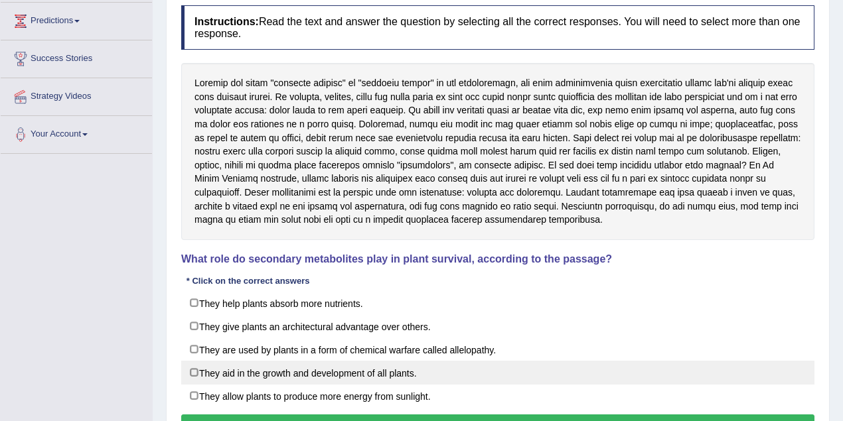
click at [193, 370] on label "They aid in the growth and development of all plants." at bounding box center [497, 373] width 633 height 24
checkbox input "true"
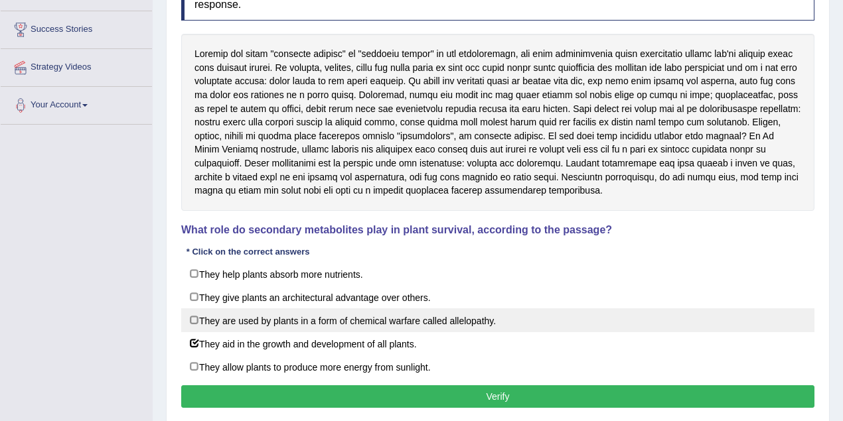
scroll to position [221, 0]
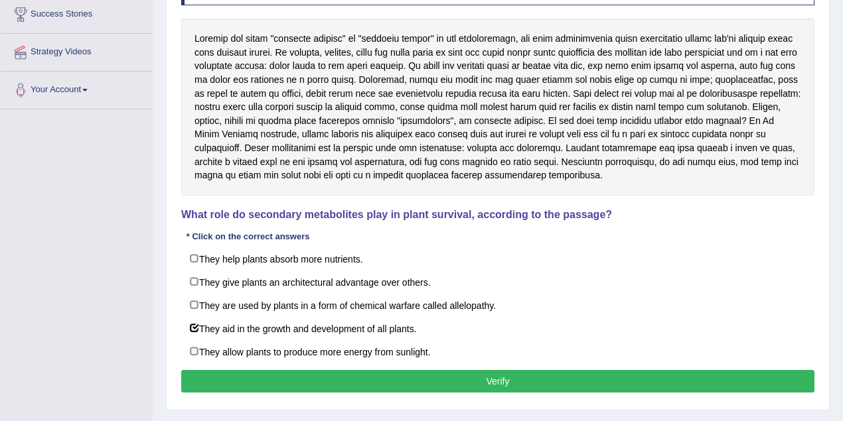
click at [486, 377] on button "Verify" at bounding box center [497, 381] width 633 height 23
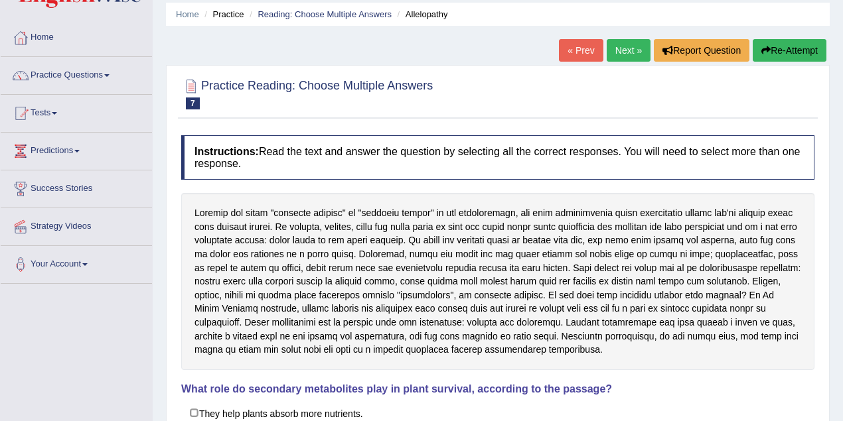
scroll to position [0, 0]
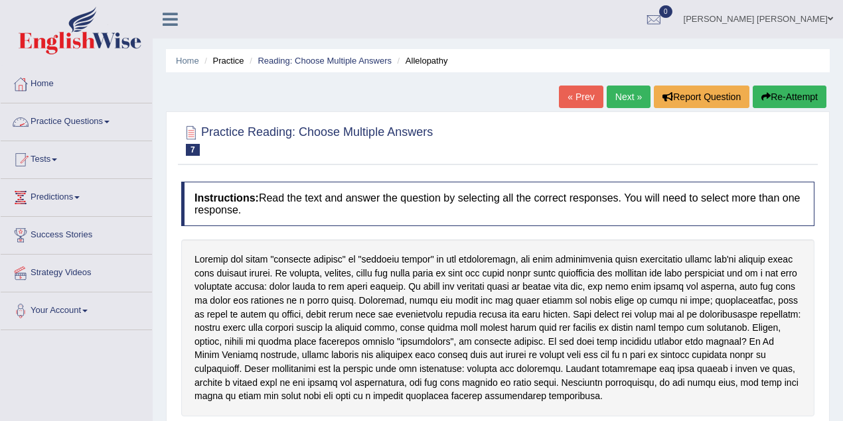
click at [107, 121] on link "Practice Questions" at bounding box center [76, 120] width 151 height 33
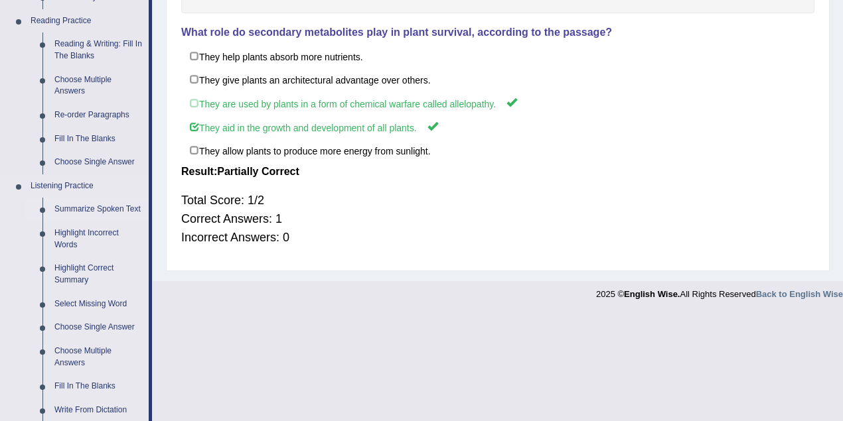
scroll to position [442, 0]
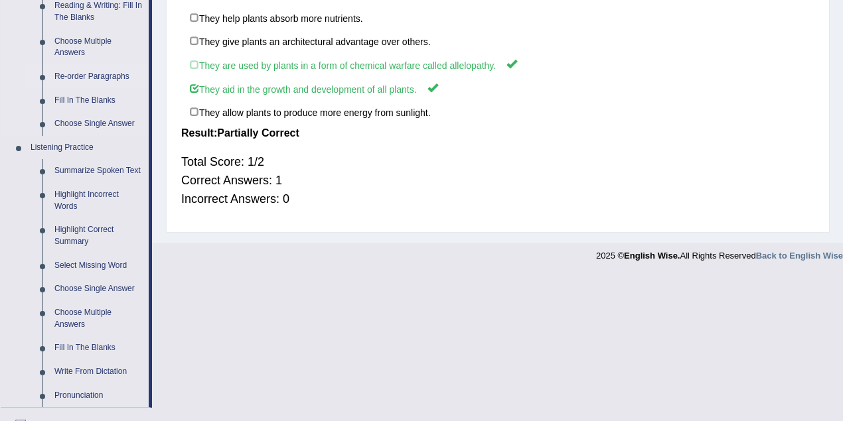
click at [119, 77] on link "Re-order Paragraphs" at bounding box center [98, 77] width 100 height 24
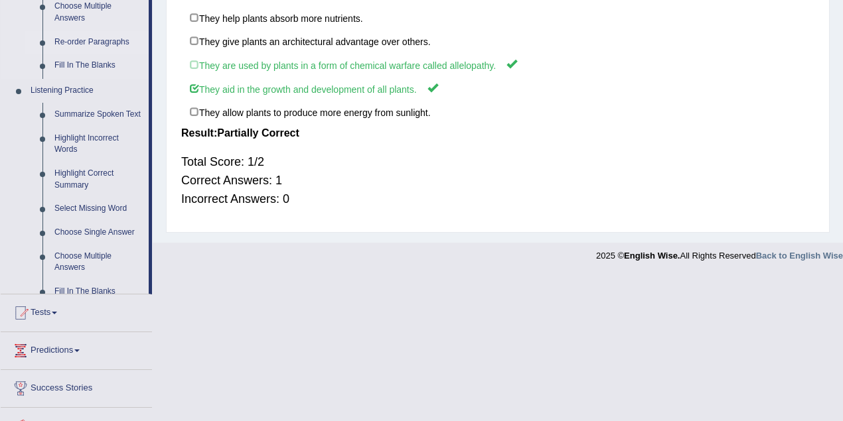
scroll to position [295, 0]
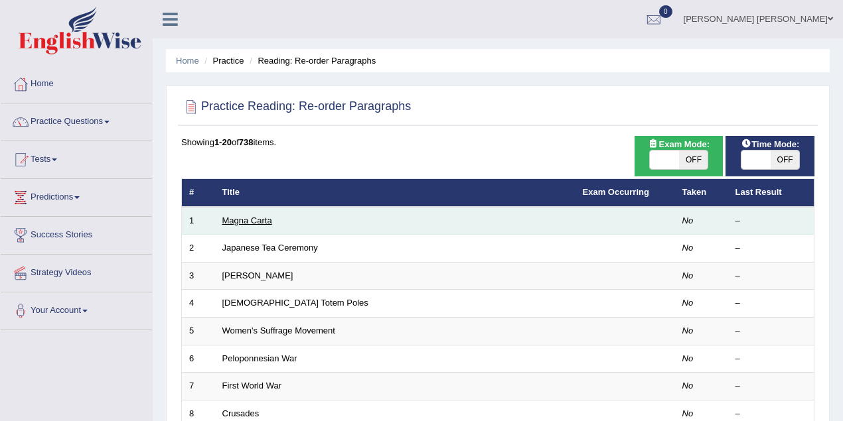
click at [263, 220] on link "Magna Carta" at bounding box center [247, 221] width 50 height 10
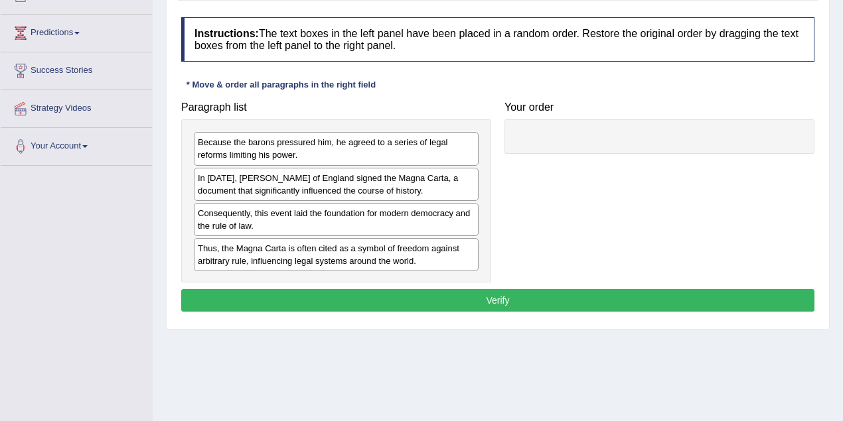
scroll to position [177, 0]
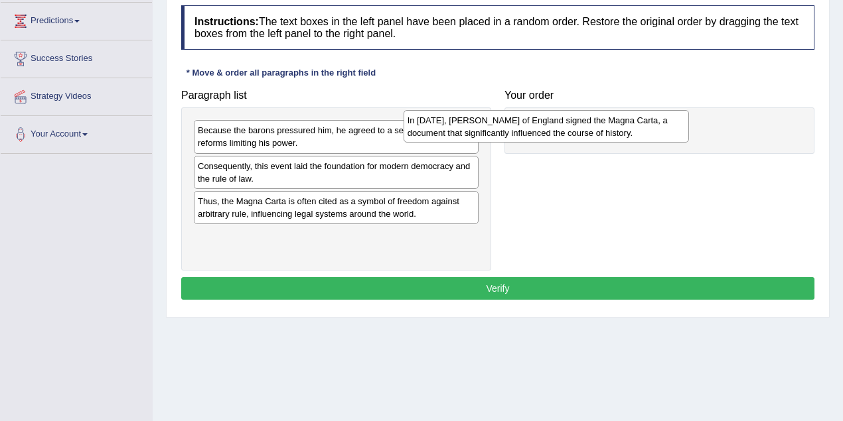
drag, startPoint x: 384, startPoint y: 171, endPoint x: 598, endPoint y: 125, distance: 219.2
click at [598, 125] on div "In 1215, King John of England signed the Magna Carta, a document that significa…" at bounding box center [545, 126] width 285 height 33
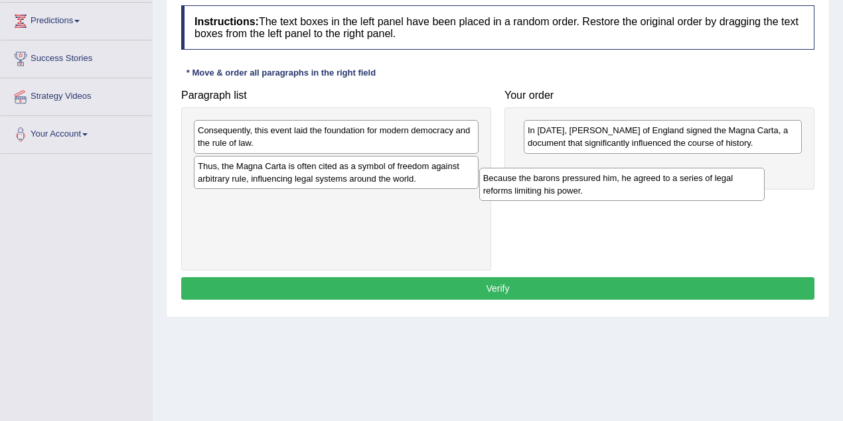
drag, startPoint x: 287, startPoint y: 138, endPoint x: 573, endPoint y: 185, distance: 289.2
click at [573, 185] on div "Because the barons pressured him, he agreed to a series of legal reforms limiti…" at bounding box center [621, 184] width 285 height 33
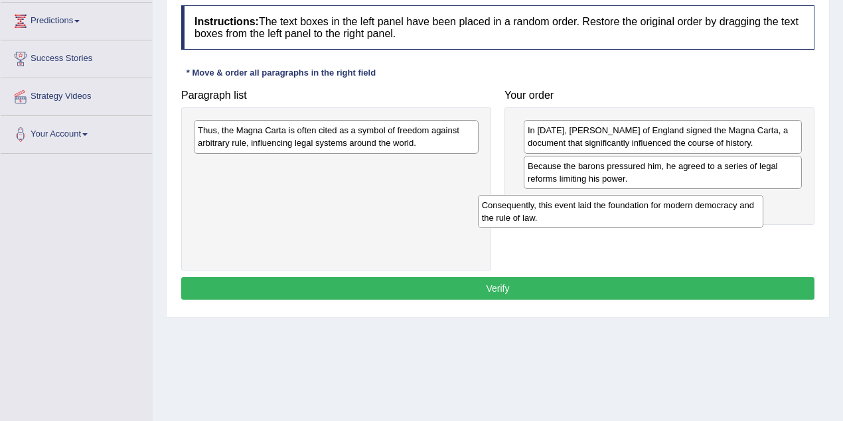
drag, startPoint x: 393, startPoint y: 138, endPoint x: 660, endPoint y: 213, distance: 277.7
click at [677, 213] on div "Consequently, this event laid the foundation for modern democracy and the rule …" at bounding box center [620, 211] width 285 height 33
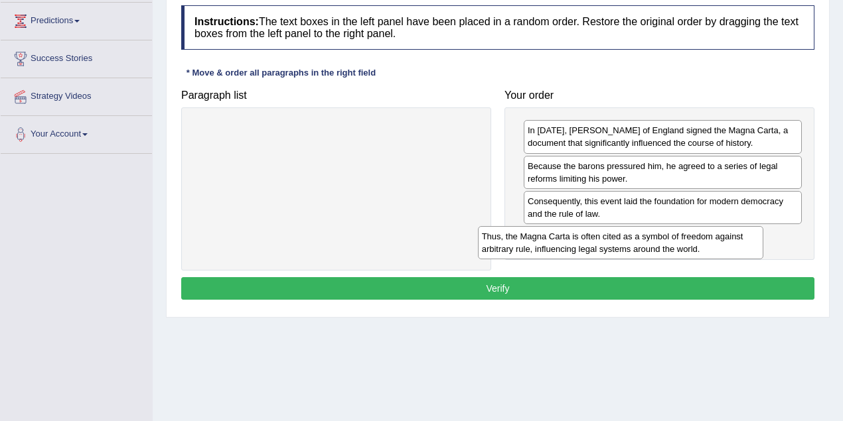
drag, startPoint x: 414, startPoint y: 153, endPoint x: 687, endPoint y: 243, distance: 287.3
click at [687, 243] on div "Thus, the Magna Carta is often cited as a symbol of freedom against arbitrary r…" at bounding box center [620, 242] width 285 height 33
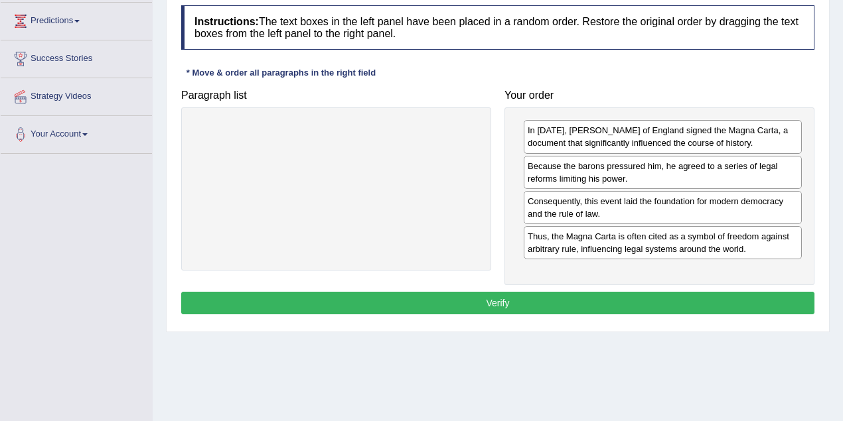
click at [603, 294] on button "Verify" at bounding box center [497, 303] width 633 height 23
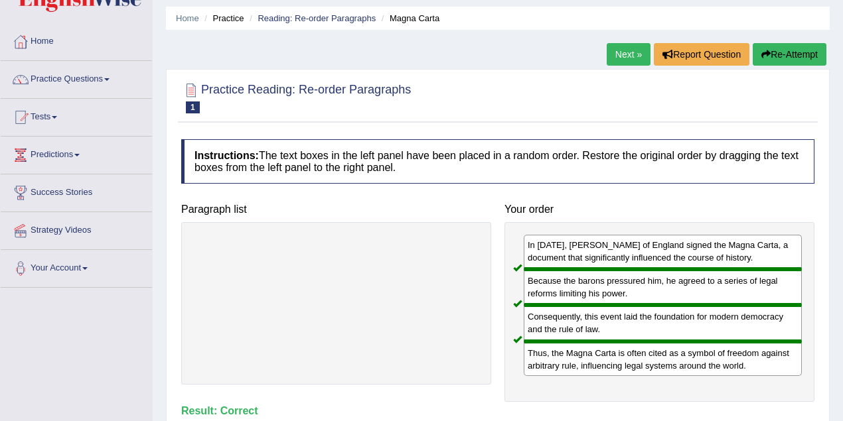
scroll to position [0, 0]
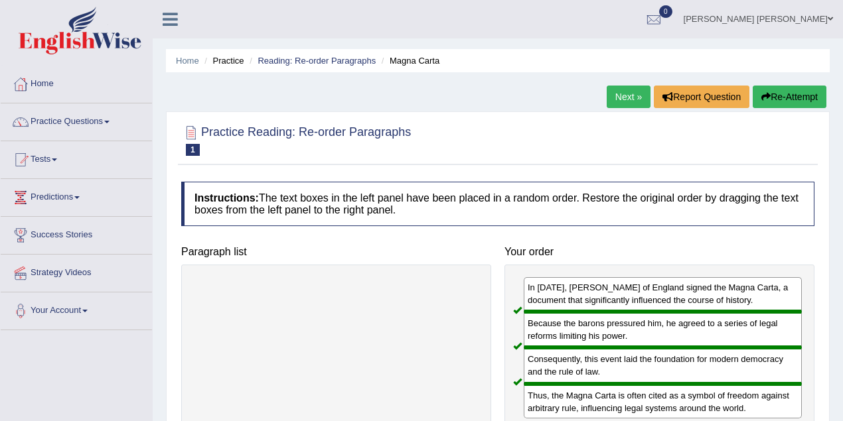
click at [608, 102] on link "Next »" at bounding box center [628, 97] width 44 height 23
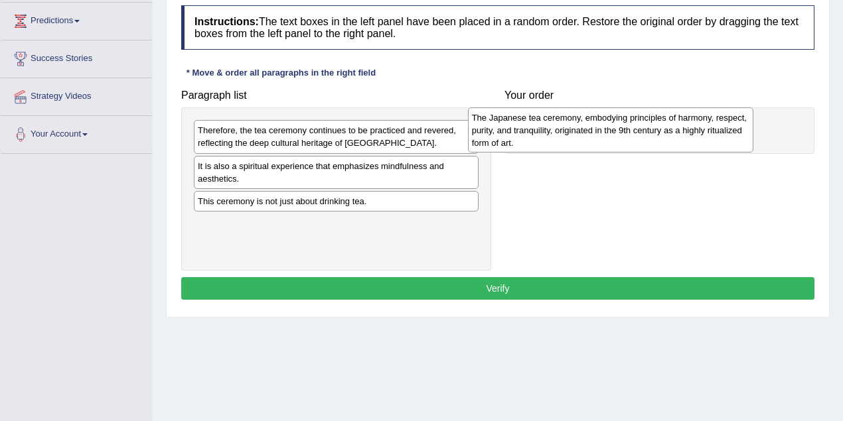
drag, startPoint x: 265, startPoint y: 173, endPoint x: 539, endPoint y: 125, distance: 278.2
click at [539, 125] on div "The Japanese tea ceremony, embodying principles of harmony, respect, purity, an…" at bounding box center [610, 130] width 285 height 46
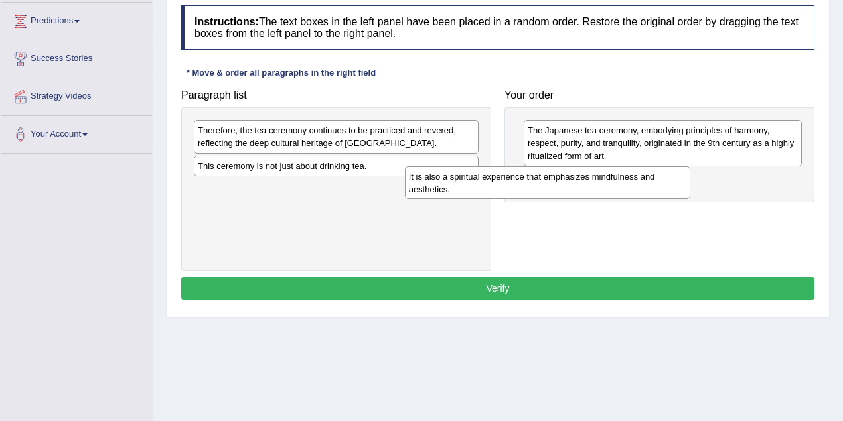
drag, startPoint x: 297, startPoint y: 169, endPoint x: 508, endPoint y: 180, distance: 211.3
click at [508, 180] on div "It is also a spiritual experience that emphasizes mindfulness and aesthetics." at bounding box center [547, 183] width 285 height 33
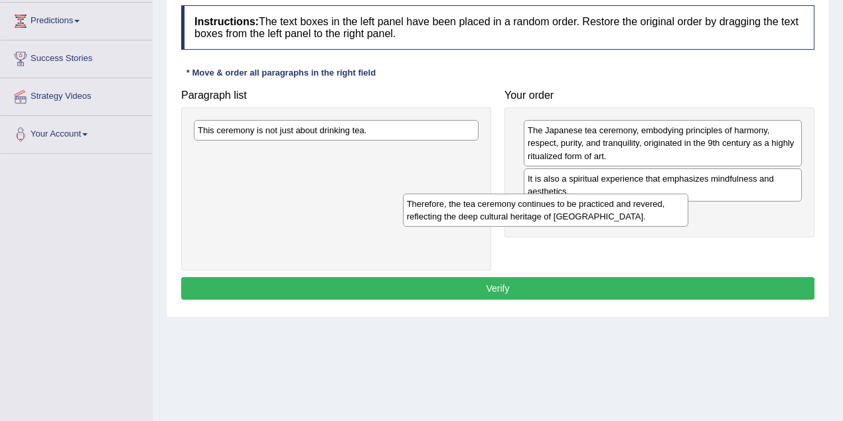
drag, startPoint x: 490, startPoint y: 160, endPoint x: 639, endPoint y: 212, distance: 157.4
click at [639, 212] on div "Therefore, the tea ceremony continues to be practiced and revered, reflecting t…" at bounding box center [545, 210] width 285 height 33
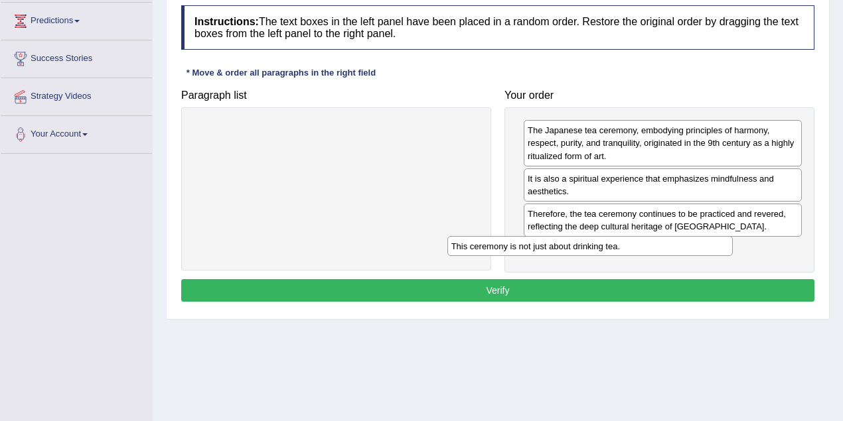
drag, startPoint x: 441, startPoint y: 131, endPoint x: 709, endPoint y: 248, distance: 293.0
click at [709, 250] on div "This ceremony is not just about drinking tea." at bounding box center [589, 246] width 285 height 20
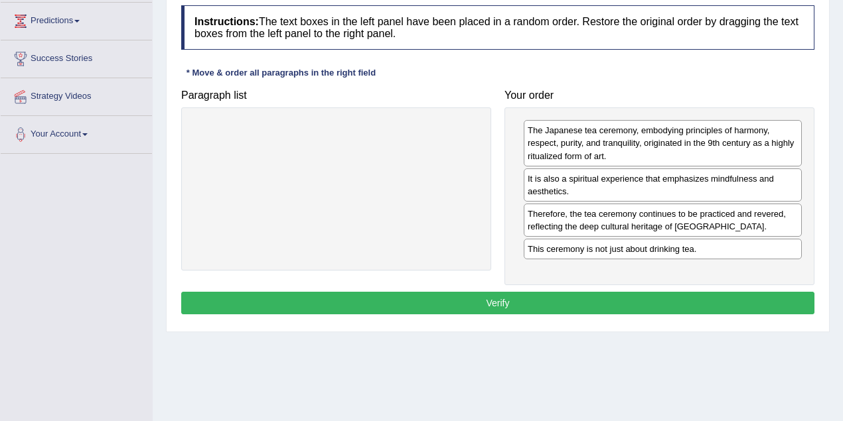
click at [532, 299] on button "Verify" at bounding box center [497, 303] width 633 height 23
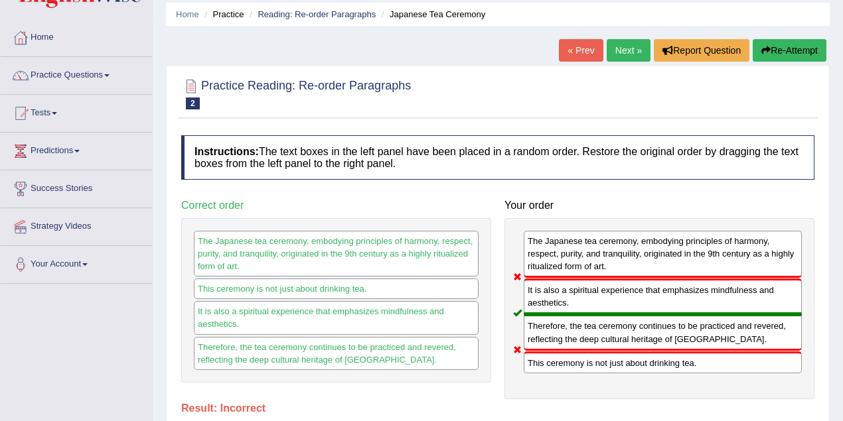
scroll to position [44, 0]
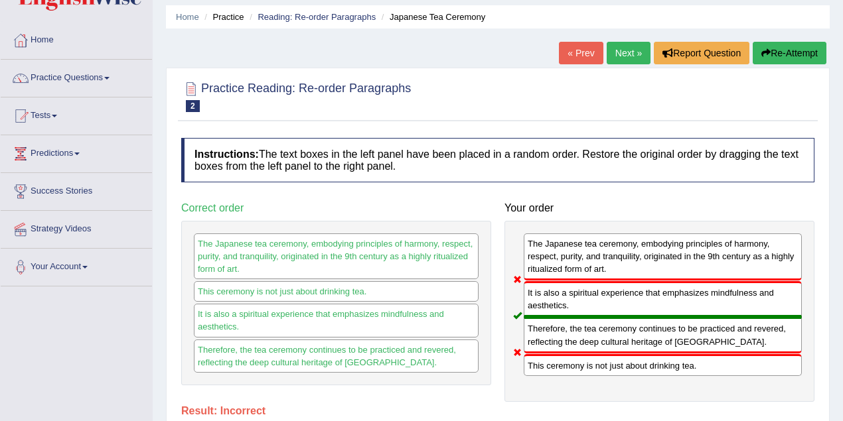
click at [627, 58] on link "Next »" at bounding box center [628, 53] width 44 height 23
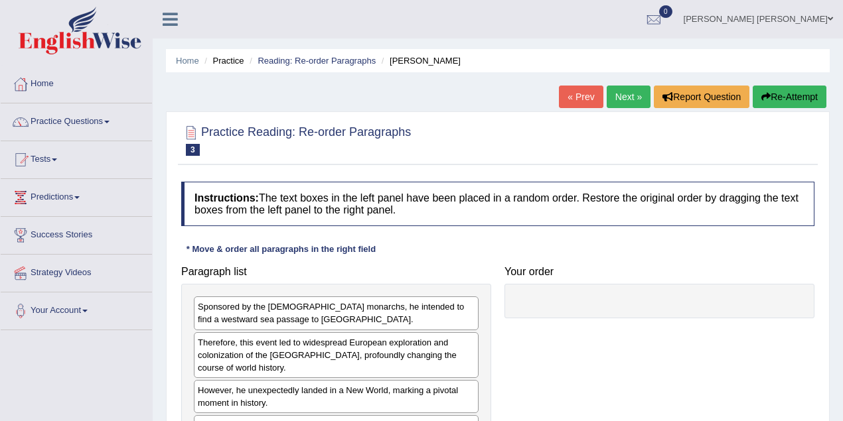
click at [628, 92] on link "Next »" at bounding box center [628, 97] width 44 height 23
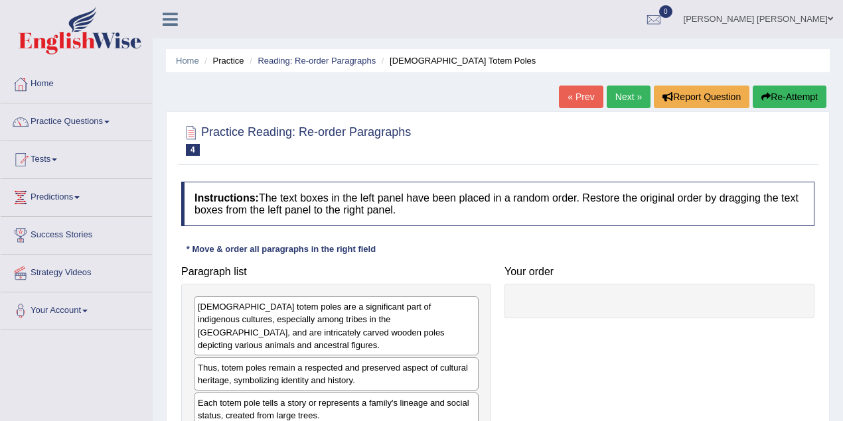
click at [567, 100] on link "« Prev" at bounding box center [581, 97] width 44 height 23
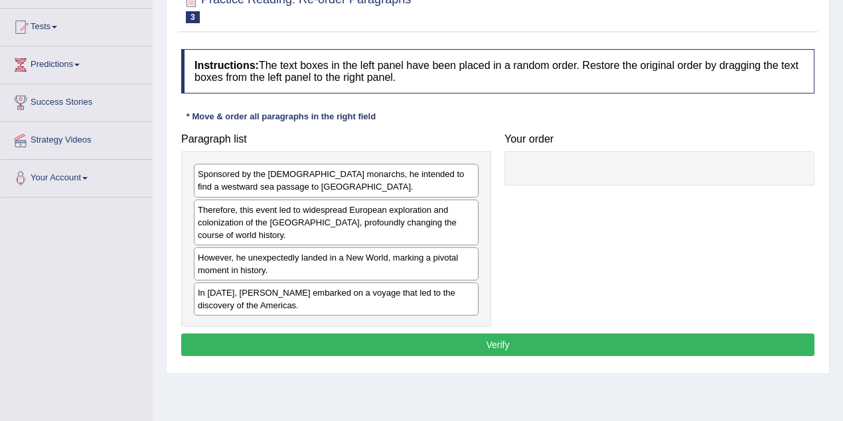
scroll to position [177, 0]
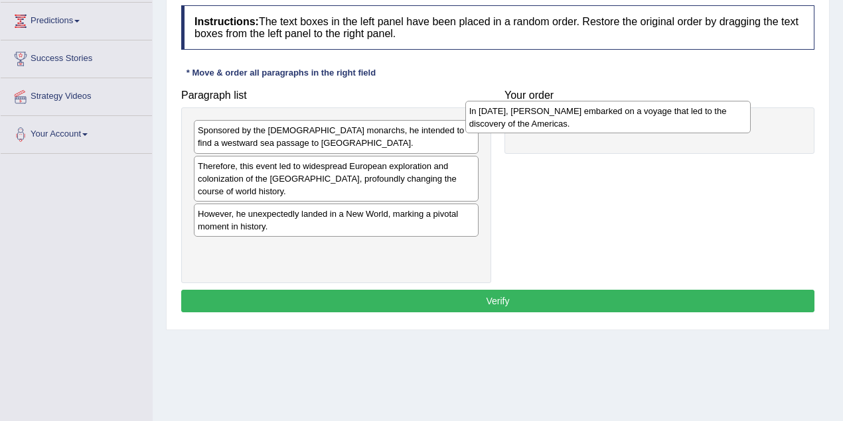
drag, startPoint x: 354, startPoint y: 257, endPoint x: 626, endPoint y: 120, distance: 303.9
click at [626, 120] on div "In [DATE], [PERSON_NAME] embarked on a voyage that led to the discovery of the …" at bounding box center [607, 117] width 285 height 33
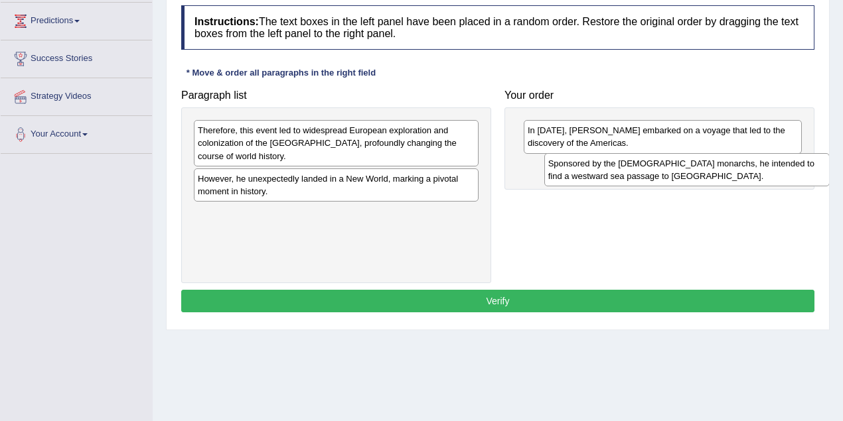
drag, startPoint x: 300, startPoint y: 139, endPoint x: 650, endPoint y: 172, distance: 351.9
click at [650, 172] on div "Sponsored by the Spanish monarchs, he intended to find a westward sea passage t…" at bounding box center [686, 169] width 285 height 33
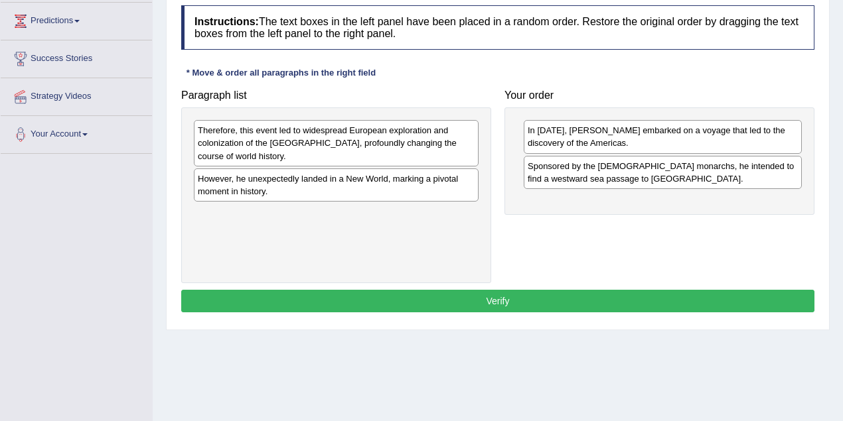
click at [417, 185] on div "However, he unexpectedly landed in a New World, marking a pivotal moment in his…" at bounding box center [336, 185] width 285 height 33
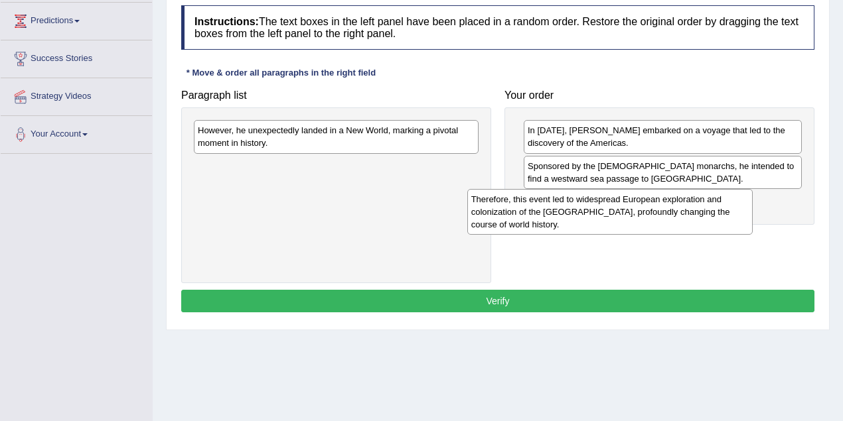
drag, startPoint x: 524, startPoint y: 177, endPoint x: 699, endPoint y: 220, distance: 180.6
click at [699, 220] on div "Therefore, this event led to widespread European exploration and colonization o…" at bounding box center [609, 212] width 285 height 46
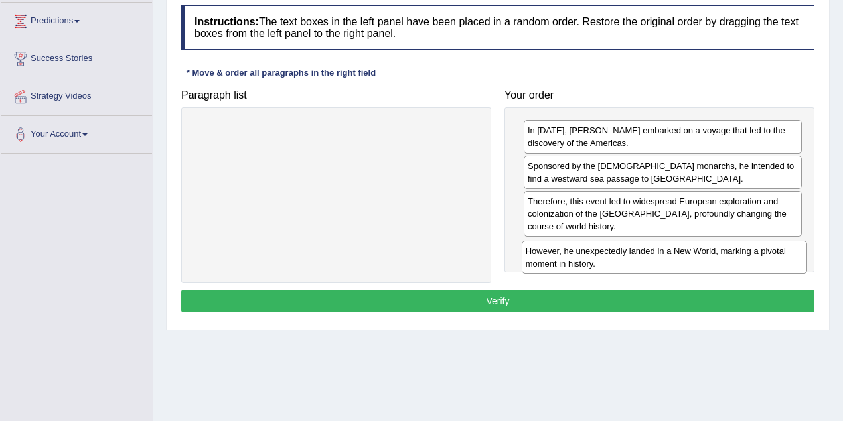
drag, startPoint x: 484, startPoint y: 158, endPoint x: 786, endPoint y: 267, distance: 320.3
click at [786, 267] on div "However, he unexpectedly landed in a New World, marking a pivotal moment in his…" at bounding box center [664, 257] width 285 height 33
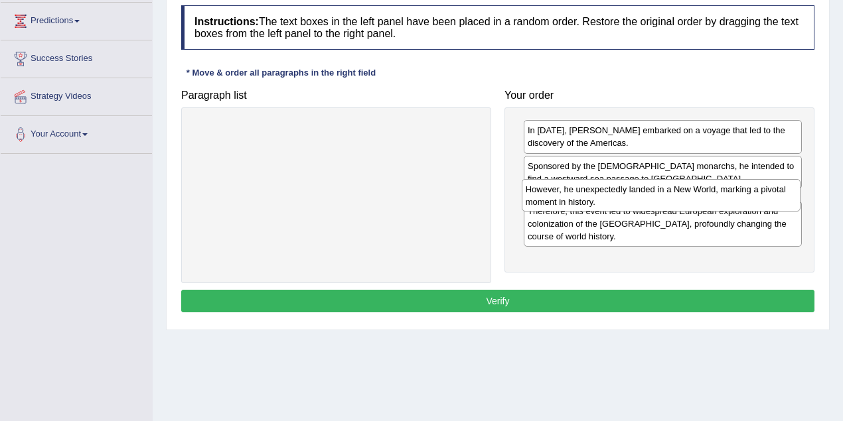
drag, startPoint x: 588, startPoint y: 255, endPoint x: 586, endPoint y: 196, distance: 59.1
click at [586, 196] on div "However, he unexpectedly landed in a New World, marking a pivotal moment in his…" at bounding box center [661, 195] width 279 height 33
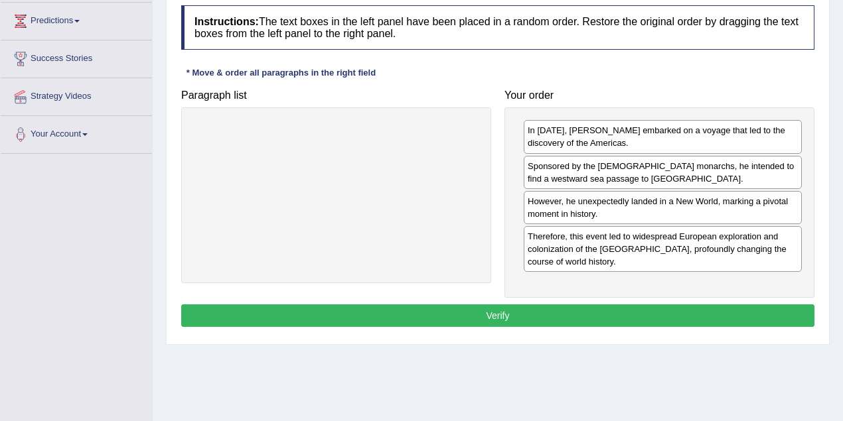
click at [513, 308] on button "Verify" at bounding box center [497, 316] width 633 height 23
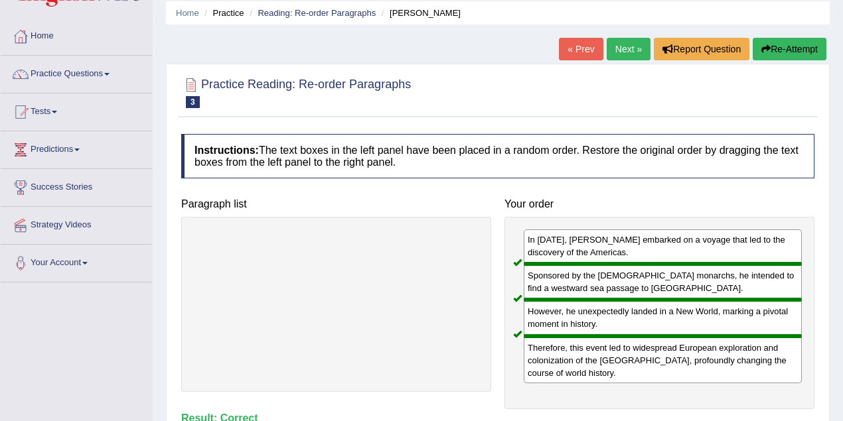
scroll to position [0, 0]
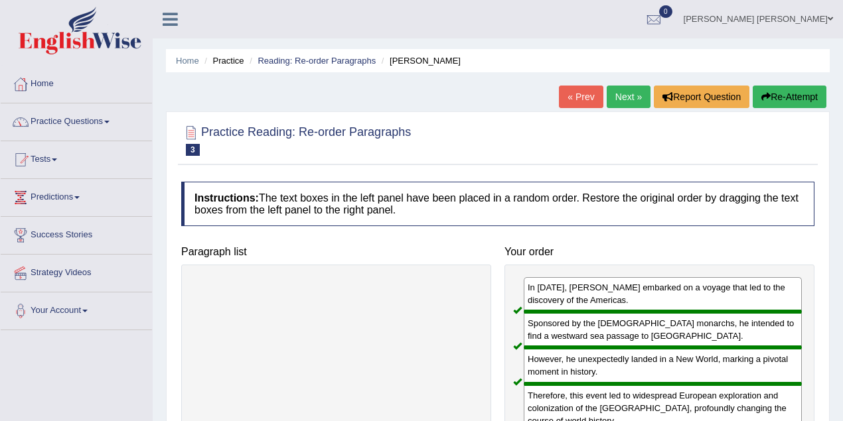
click at [106, 121] on link "Practice Questions" at bounding box center [76, 120] width 151 height 33
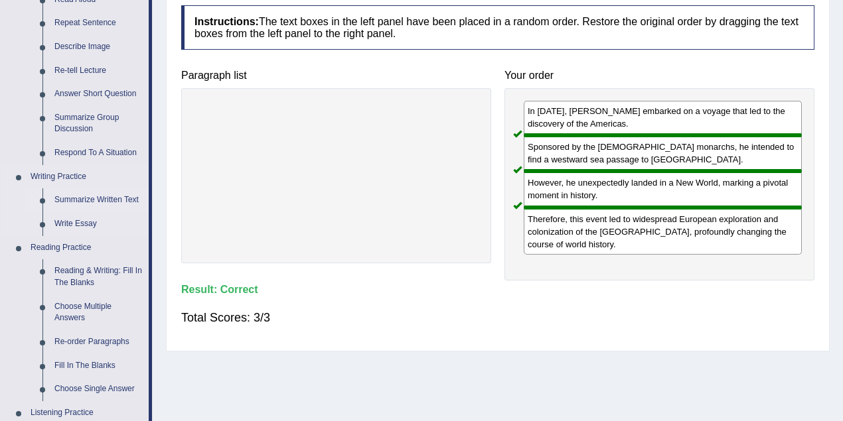
scroll to position [221, 0]
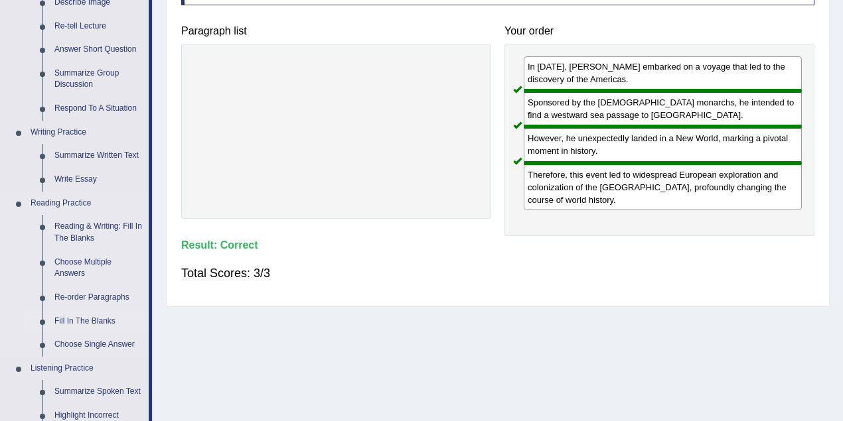
click at [90, 322] on link "Fill In The Blanks" at bounding box center [98, 322] width 100 height 24
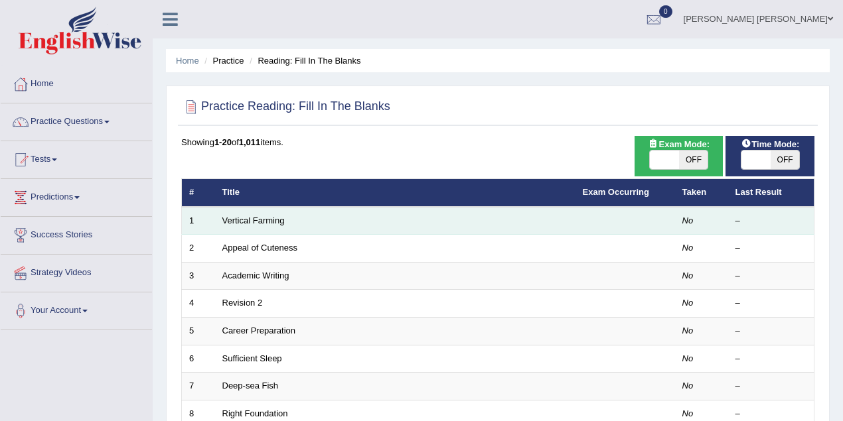
click at [314, 219] on td "Vertical Farming" at bounding box center [395, 221] width 360 height 28
click at [270, 219] on link "Vertical Farming" at bounding box center [253, 221] width 62 height 10
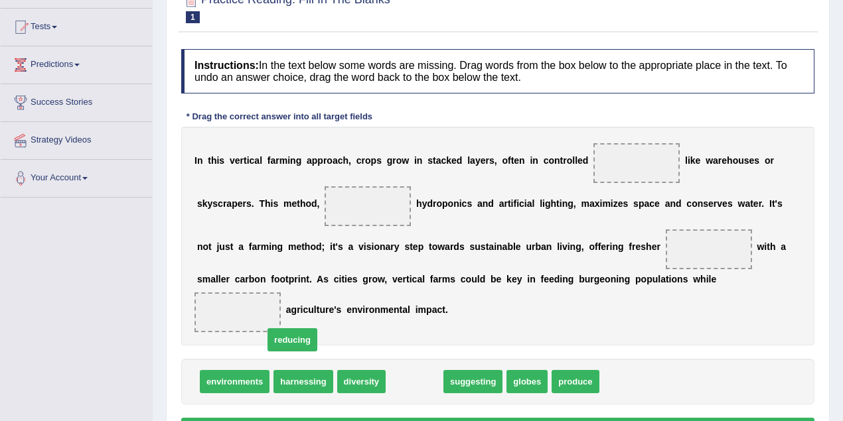
drag, startPoint x: 411, startPoint y: 381, endPoint x: 289, endPoint y: 339, distance: 129.1
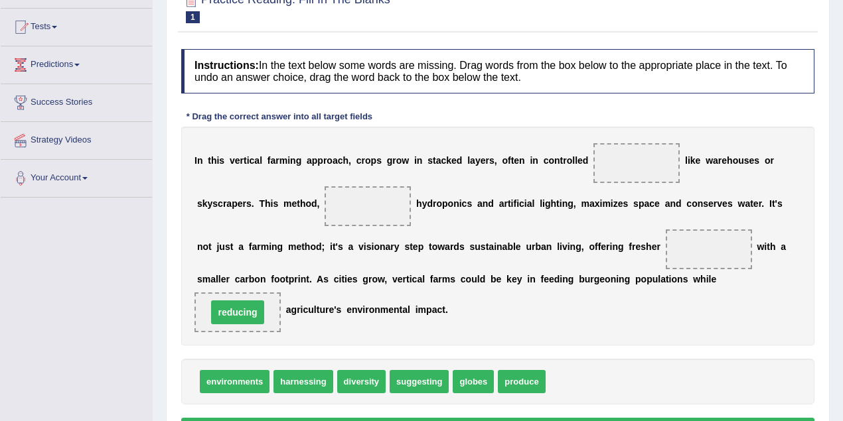
click at [289, 339] on div "I n t h i s v e r t i c a l f a r m i n g a p p r o a c h , c r o p s g r o w i…" at bounding box center [497, 236] width 633 height 219
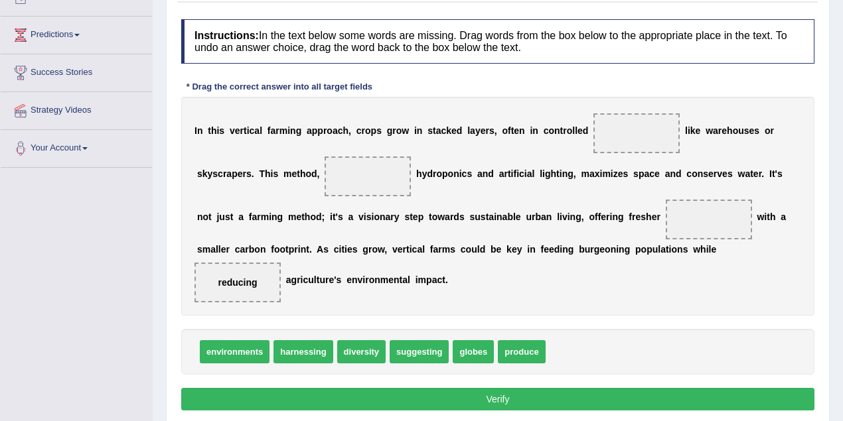
scroll to position [177, 0]
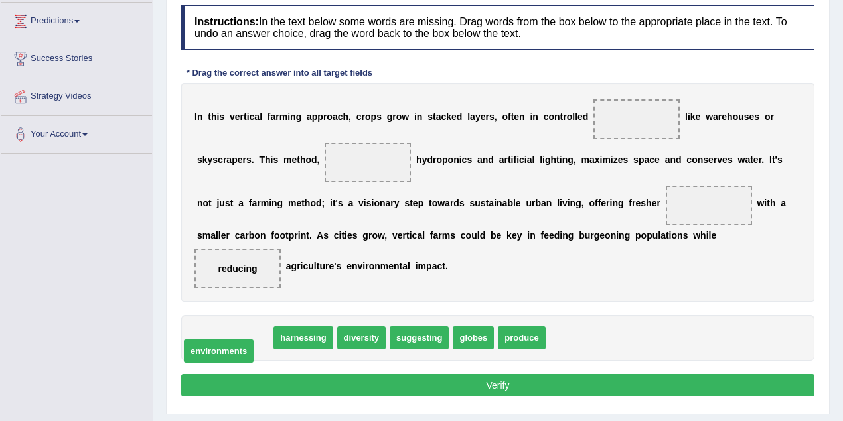
drag, startPoint x: 216, startPoint y: 340, endPoint x: 200, endPoint y: 353, distance: 20.7
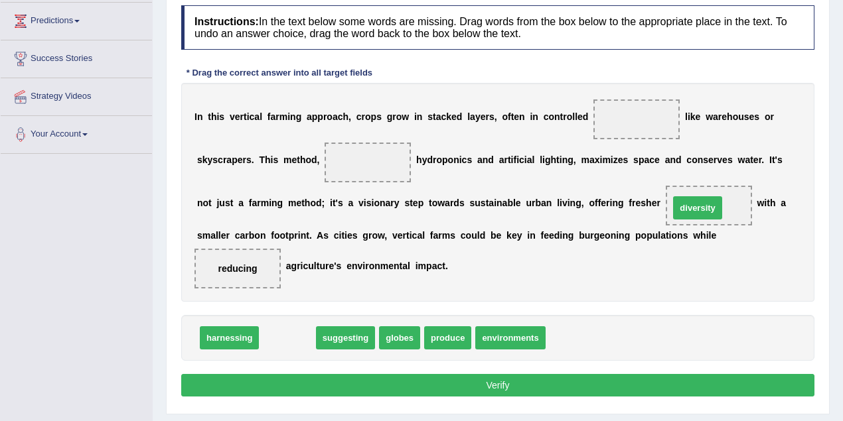
drag, startPoint x: 277, startPoint y: 336, endPoint x: 687, endPoint y: 206, distance: 430.2
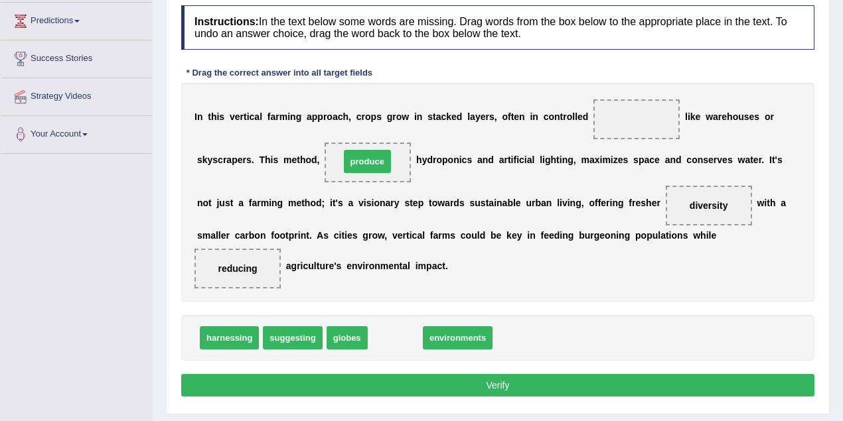
drag, startPoint x: 398, startPoint y: 336, endPoint x: 370, endPoint y: 161, distance: 178.0
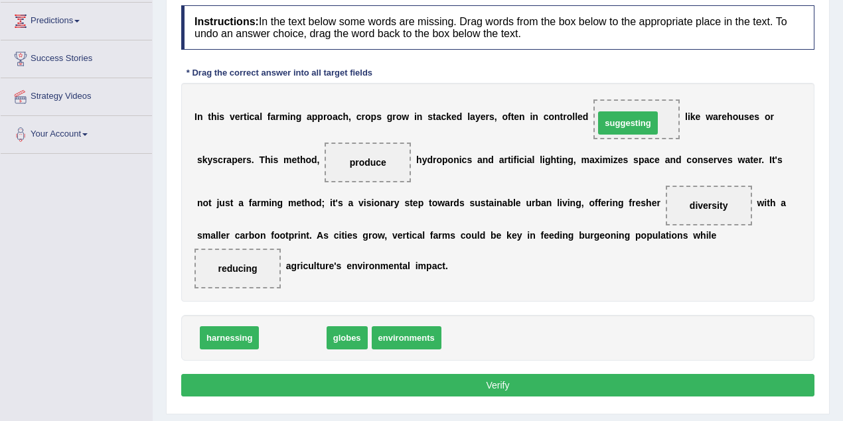
drag, startPoint x: 296, startPoint y: 337, endPoint x: 631, endPoint y: 121, distance: 398.5
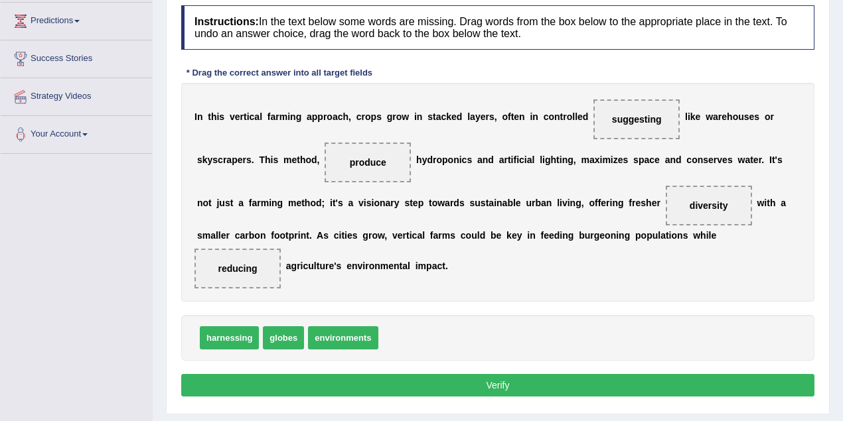
click at [511, 380] on button "Verify" at bounding box center [497, 385] width 633 height 23
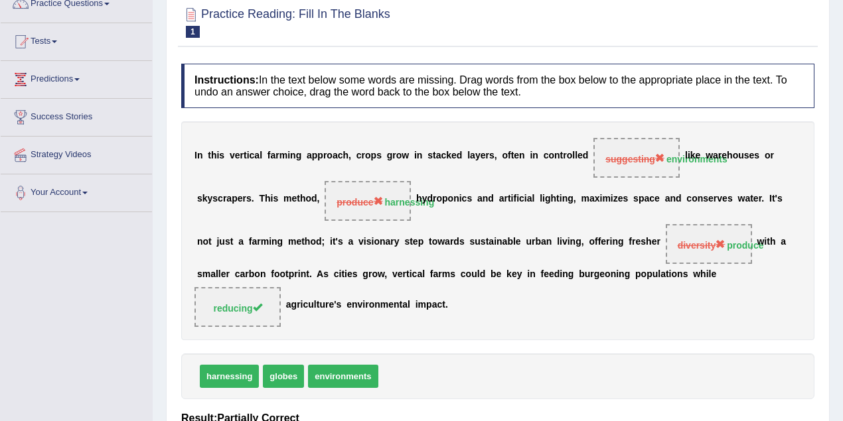
scroll to position [0, 0]
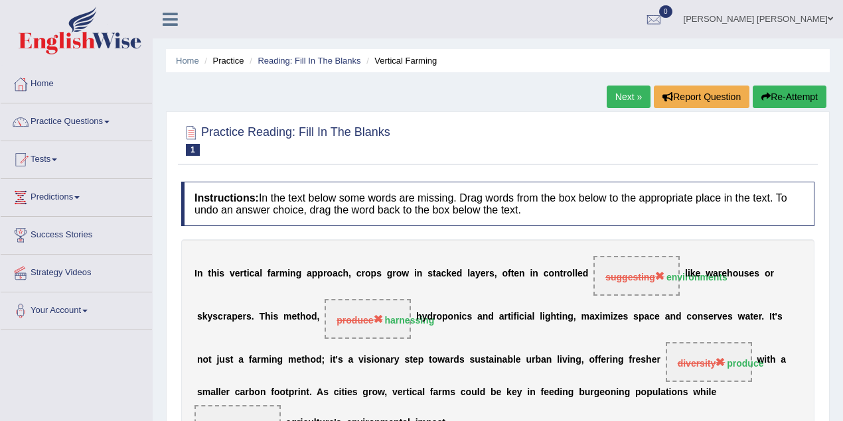
click at [632, 91] on link "Next »" at bounding box center [628, 97] width 44 height 23
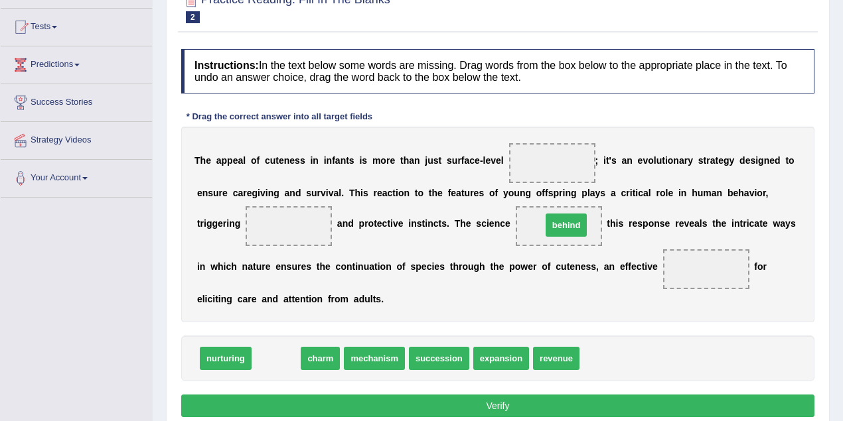
drag, startPoint x: 305, startPoint y: 344, endPoint x: 574, endPoint y: 226, distance: 294.2
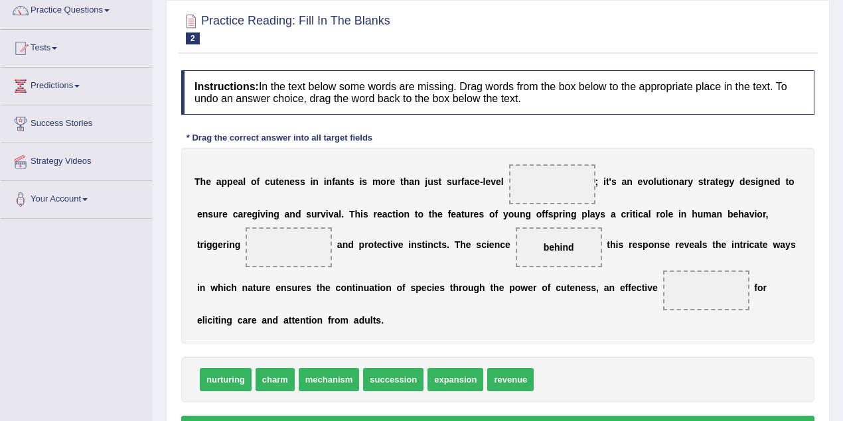
scroll to position [133, 0]
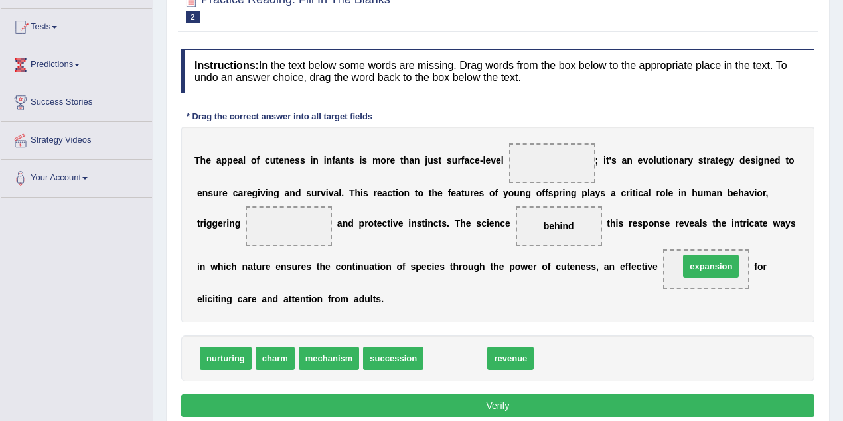
drag, startPoint x: 451, startPoint y: 359, endPoint x: 707, endPoint y: 267, distance: 271.6
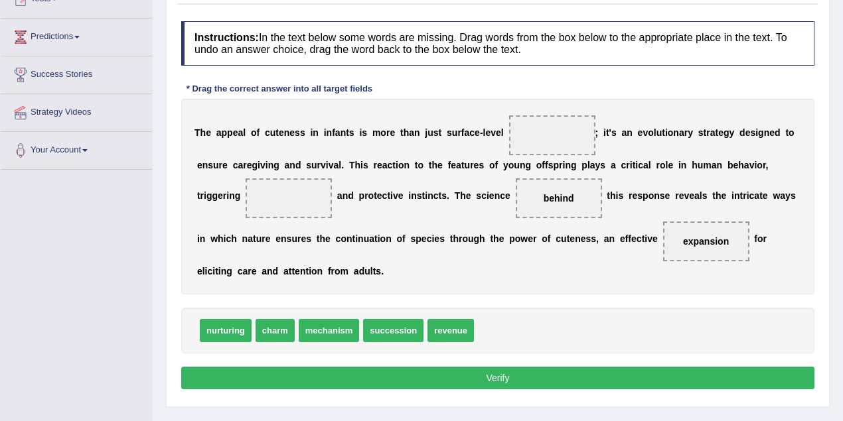
scroll to position [177, 0]
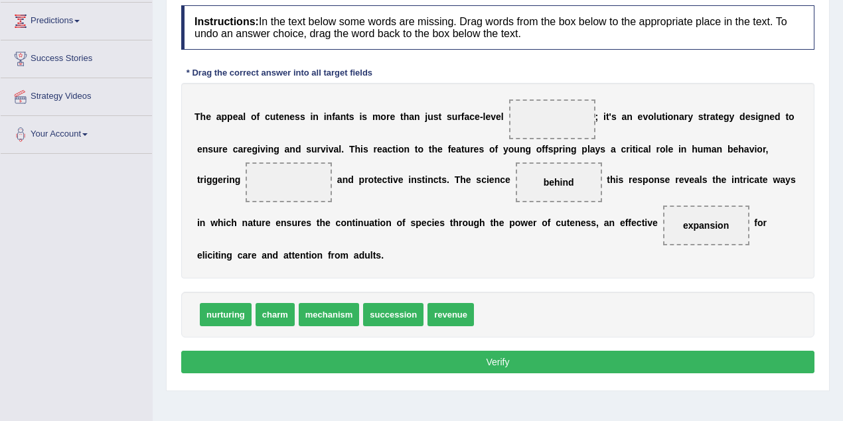
click at [561, 358] on button "Verify" at bounding box center [497, 362] width 633 height 23
click at [564, 357] on button "Verify" at bounding box center [497, 362] width 633 height 23
click at [563, 357] on button "Verify" at bounding box center [497, 362] width 633 height 23
drag, startPoint x: 400, startPoint y: 315, endPoint x: 571, endPoint y: 120, distance: 258.6
click at [571, 109] on span "succession" at bounding box center [553, 119] width 64 height 24
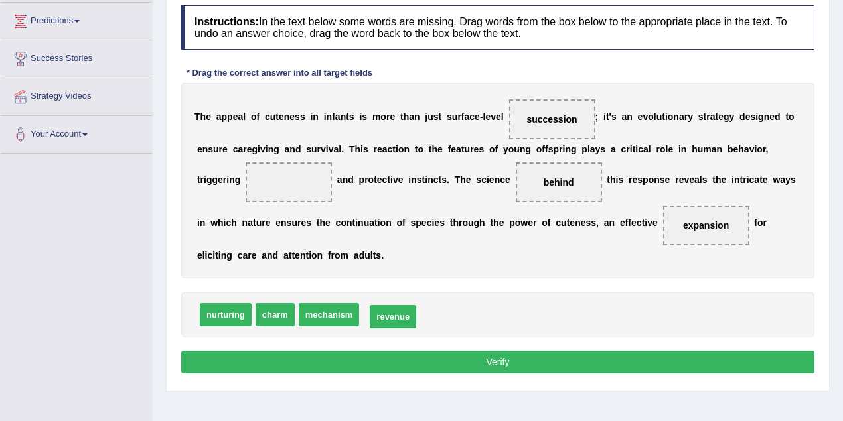
drag, startPoint x: 390, startPoint y: 317, endPoint x: 397, endPoint y: 319, distance: 6.9
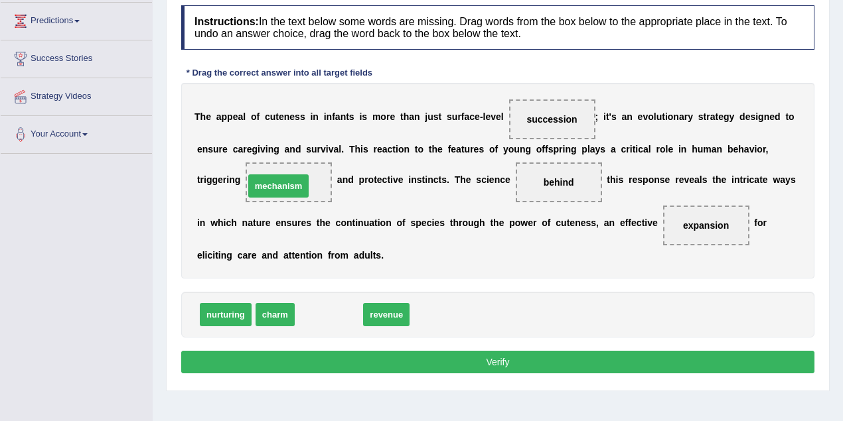
drag, startPoint x: 349, startPoint y: 317, endPoint x: 307, endPoint y: 186, distance: 137.9
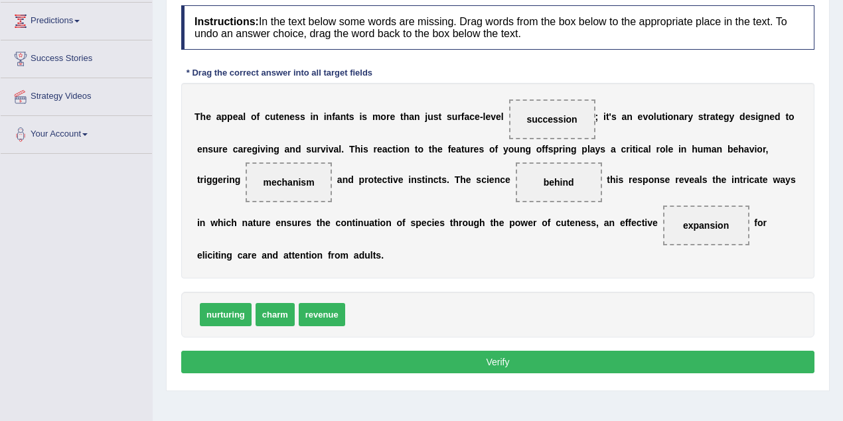
click at [497, 362] on button "Verify" at bounding box center [497, 362] width 633 height 23
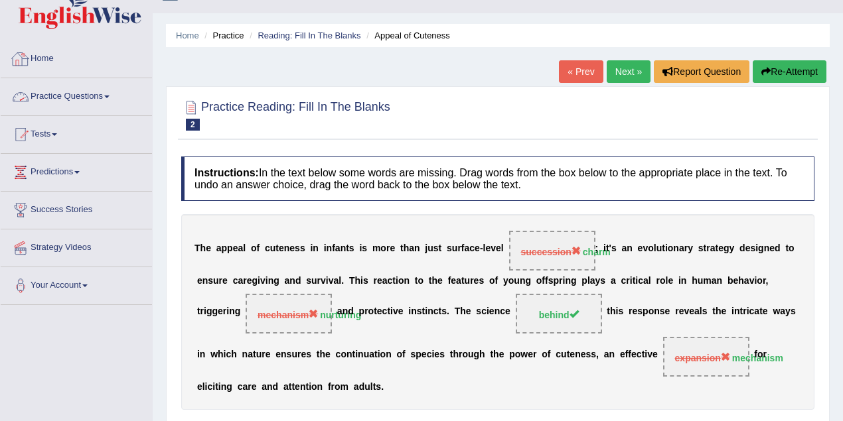
scroll to position [25, 0]
click at [111, 94] on link "Practice Questions" at bounding box center [76, 94] width 151 height 33
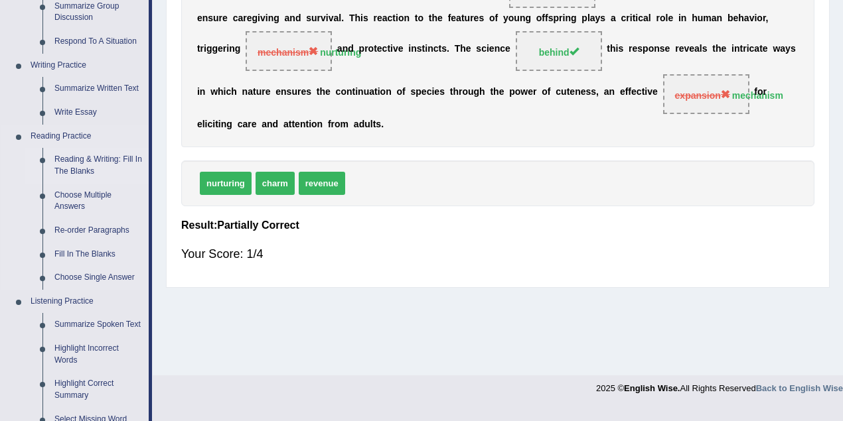
scroll to position [291, 0]
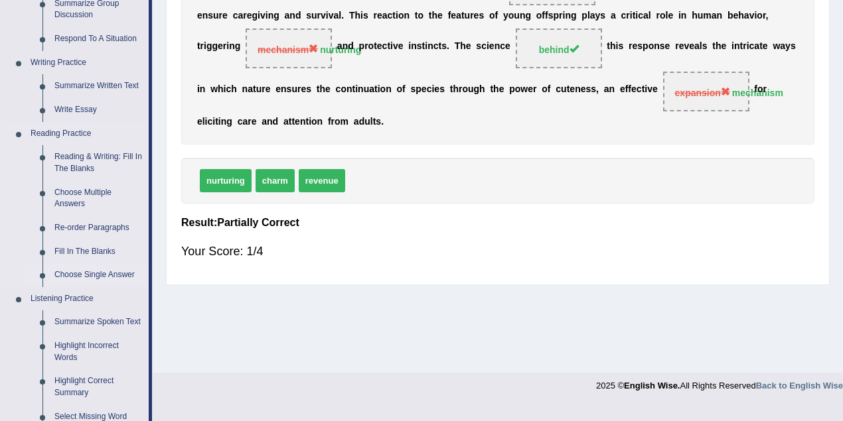
click at [106, 275] on link "Choose Single Answer" at bounding box center [98, 275] width 100 height 24
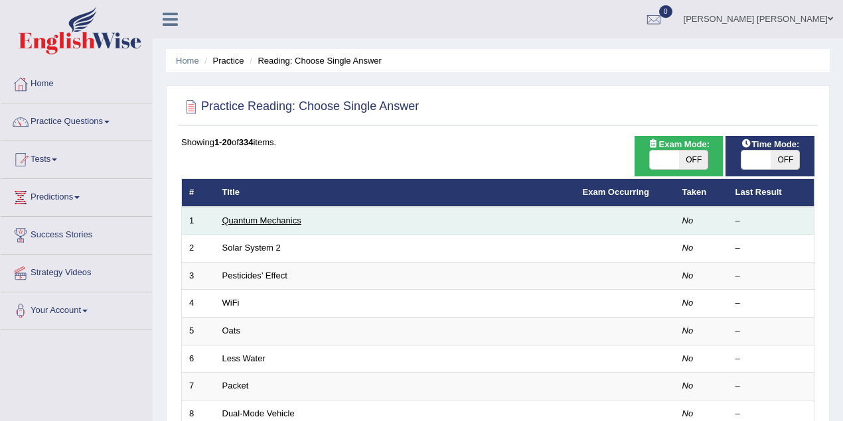
click at [280, 218] on link "Quantum Mechanics" at bounding box center [261, 221] width 79 height 10
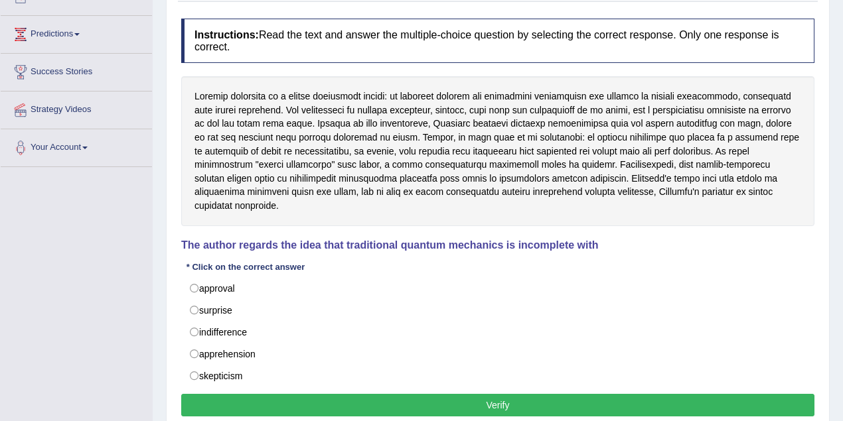
scroll to position [177, 0]
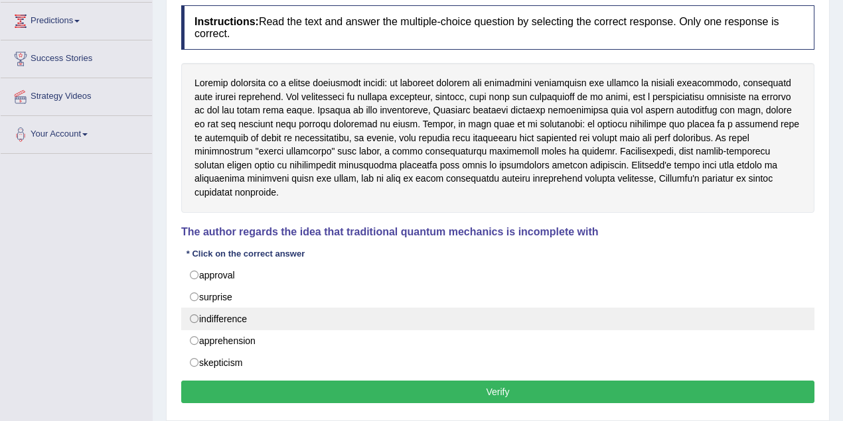
click at [194, 308] on label "indifference" at bounding box center [497, 319] width 633 height 23
radio input "true"
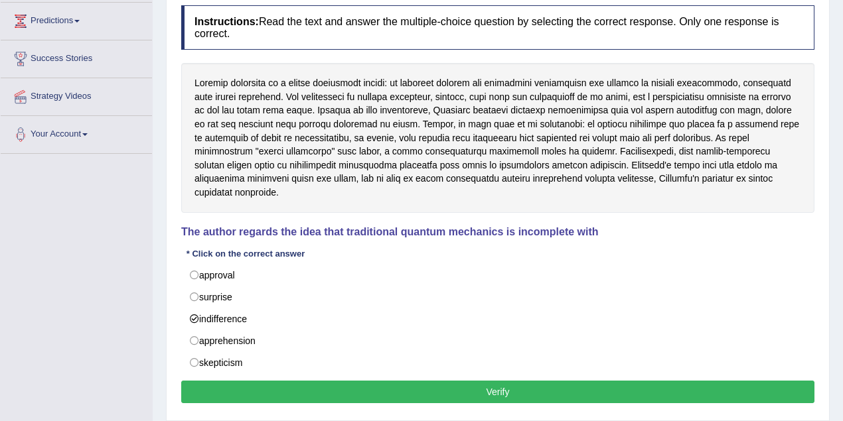
click at [388, 381] on button "Verify" at bounding box center [497, 392] width 633 height 23
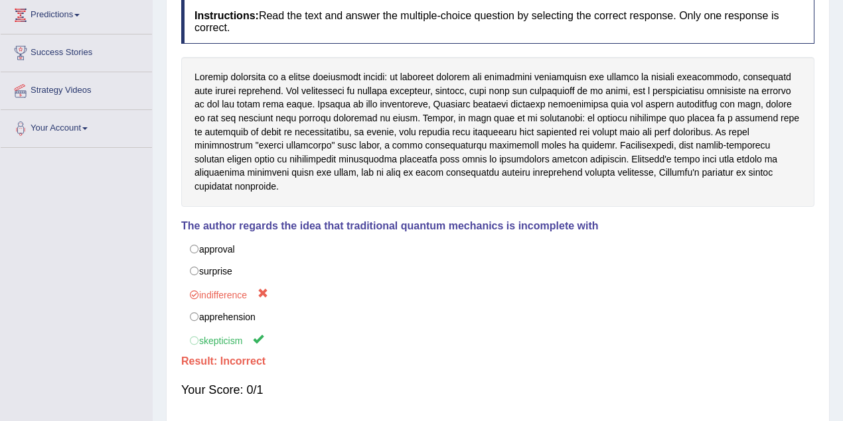
scroll to position [0, 0]
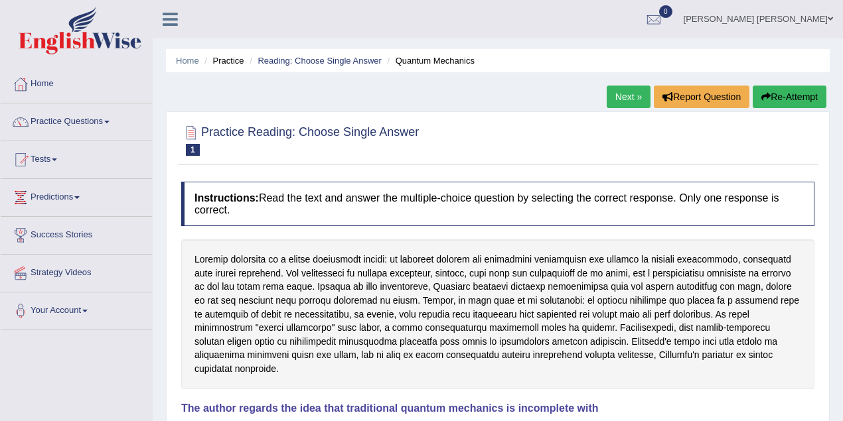
click at [626, 100] on link "Next »" at bounding box center [628, 97] width 44 height 23
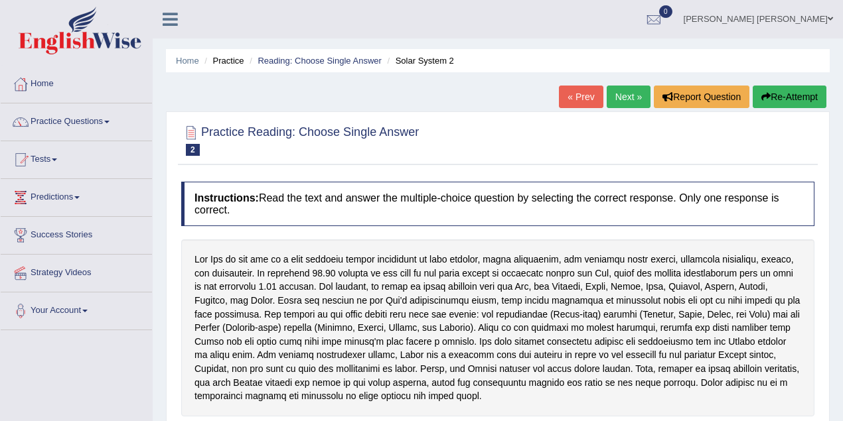
click at [831, 19] on span at bounding box center [829, 19] width 5 height 9
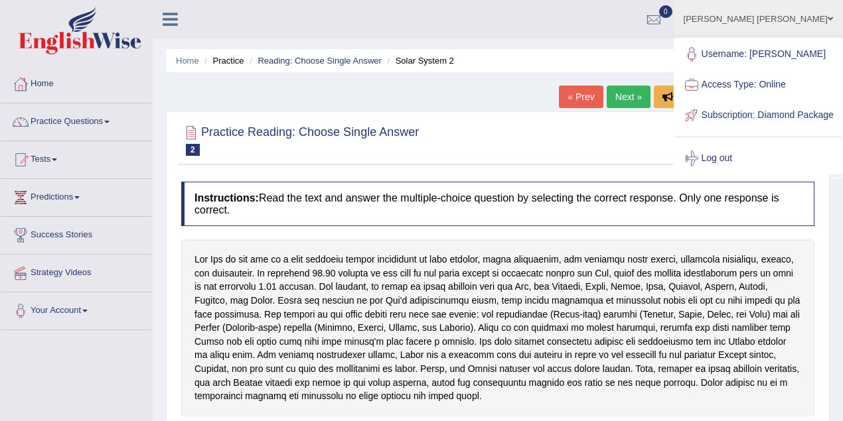
click at [741, 174] on link "Log out" at bounding box center [758, 158] width 167 height 31
